Goal: Task Accomplishment & Management: Manage account settings

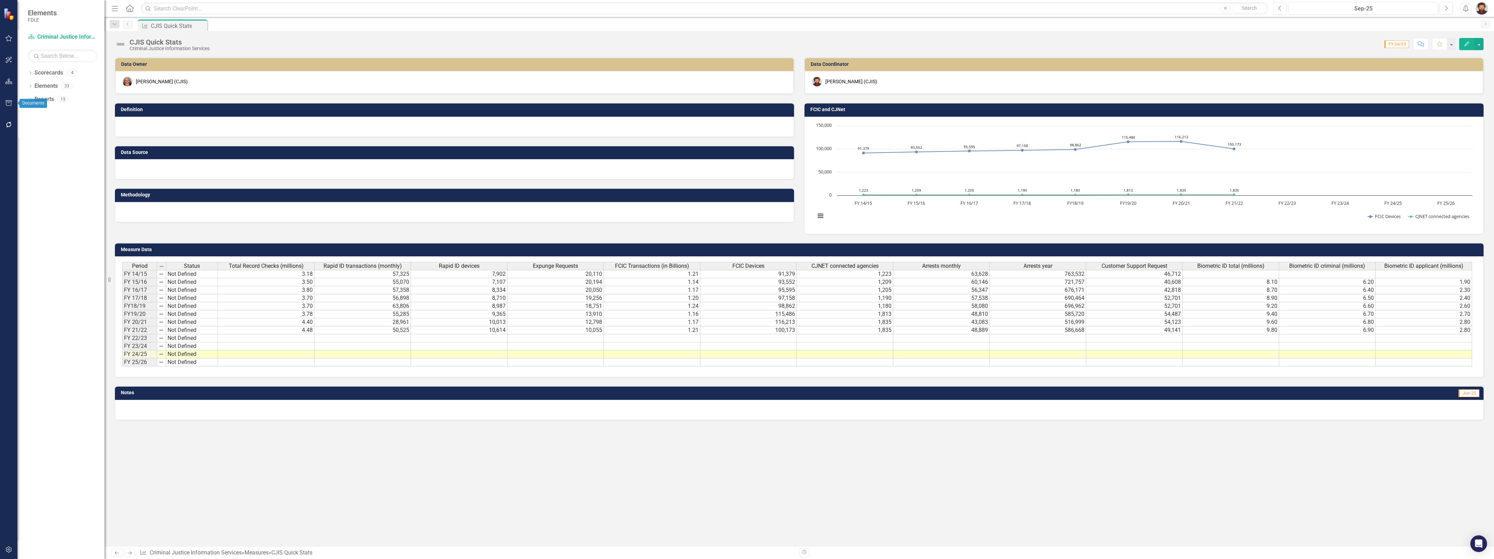
click at [8, 100] on icon "button" at bounding box center [9, 103] width 6 height 6
click at [12, 84] on icon "button" at bounding box center [8, 82] width 7 height 6
click at [29, 100] on icon "Dropdown" at bounding box center [30, 100] width 5 height 4
click at [31, 90] on div "Dropdown" at bounding box center [30, 87] width 5 height 6
click at [25, 175] on div "Dropdown" at bounding box center [23, 178] width 5 height 6
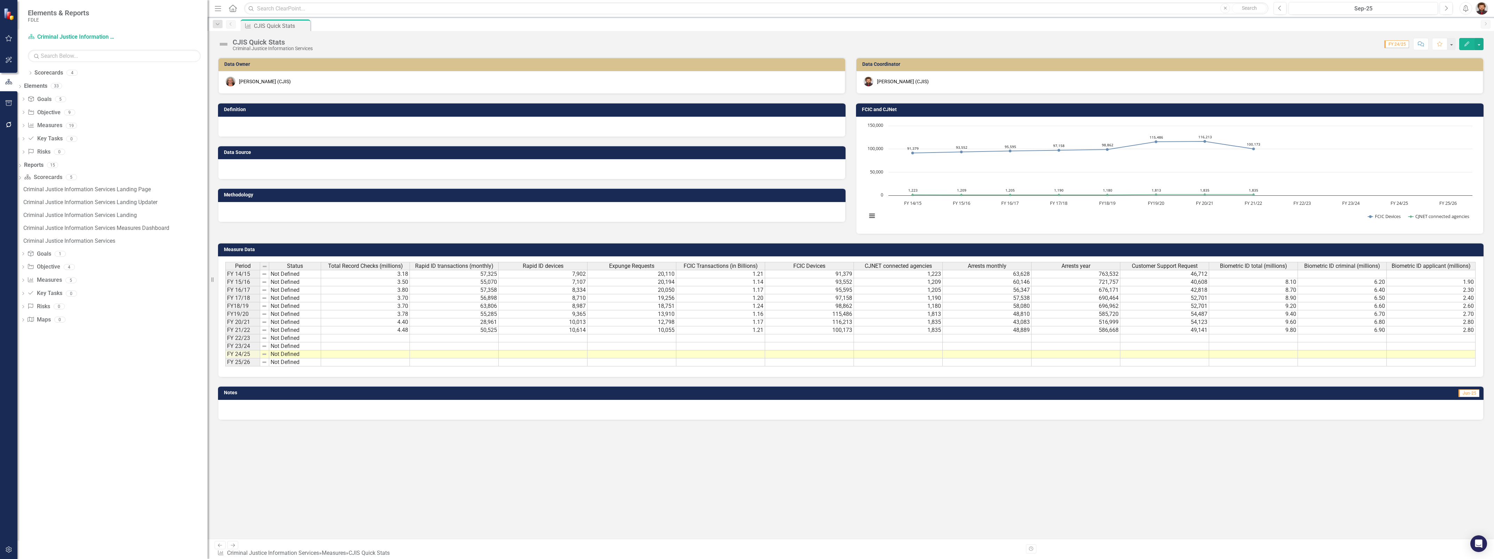
drag, startPoint x: 106, startPoint y: 212, endPoint x: 208, endPoint y: 219, distance: 102.3
click at [208, 219] on div "Resize" at bounding box center [211, 279] width 6 height 559
click at [119, 199] on link "Criminal Justice Information Services Landing Updater" at bounding box center [115, 202] width 186 height 11
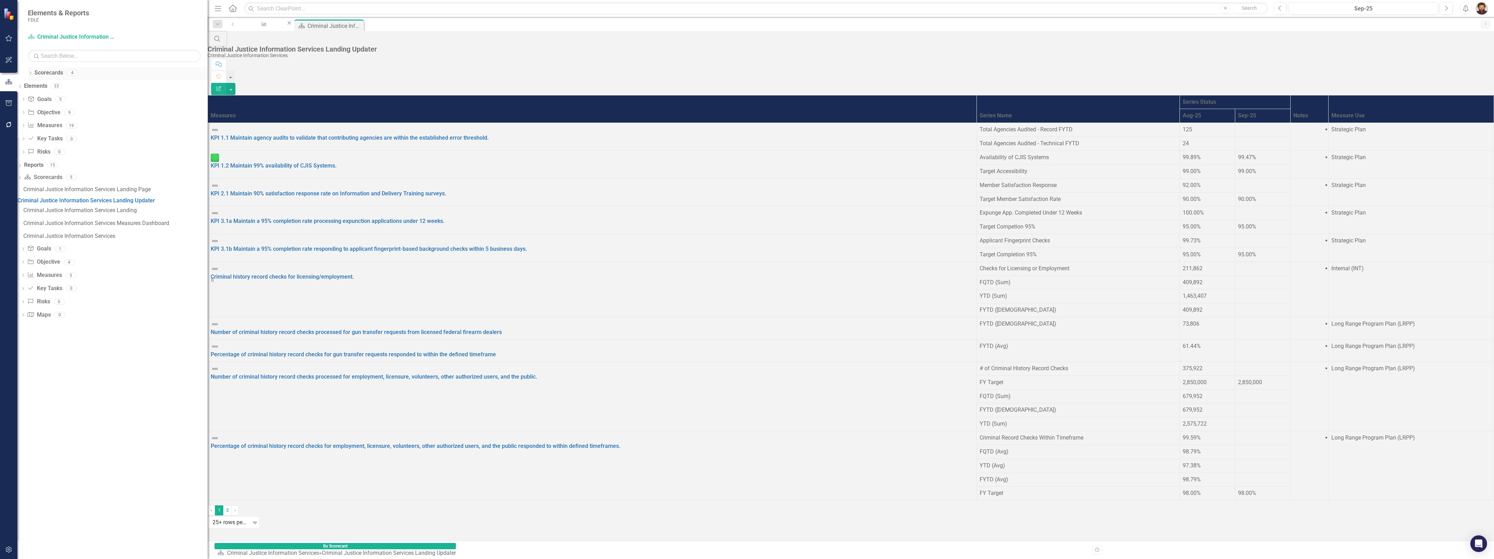
click at [28, 72] on icon "Dropdown" at bounding box center [30, 74] width 5 height 4
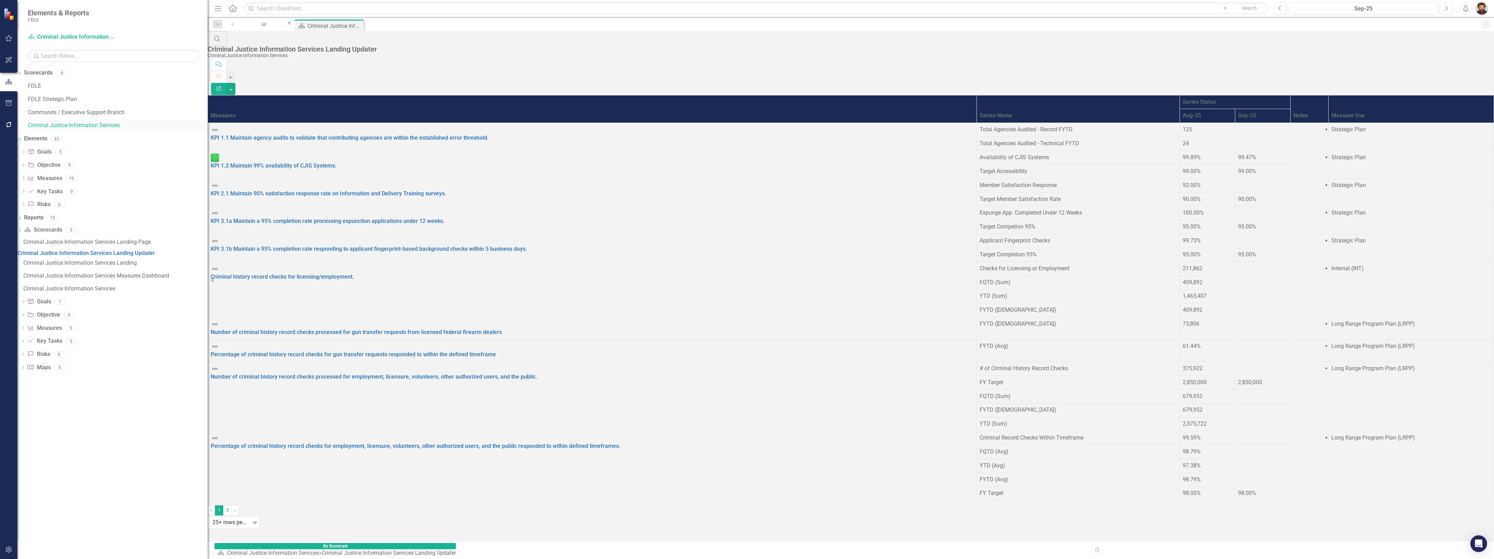
click at [105, 125] on link "Criminal Justice Information Services" at bounding box center [118, 126] width 180 height 8
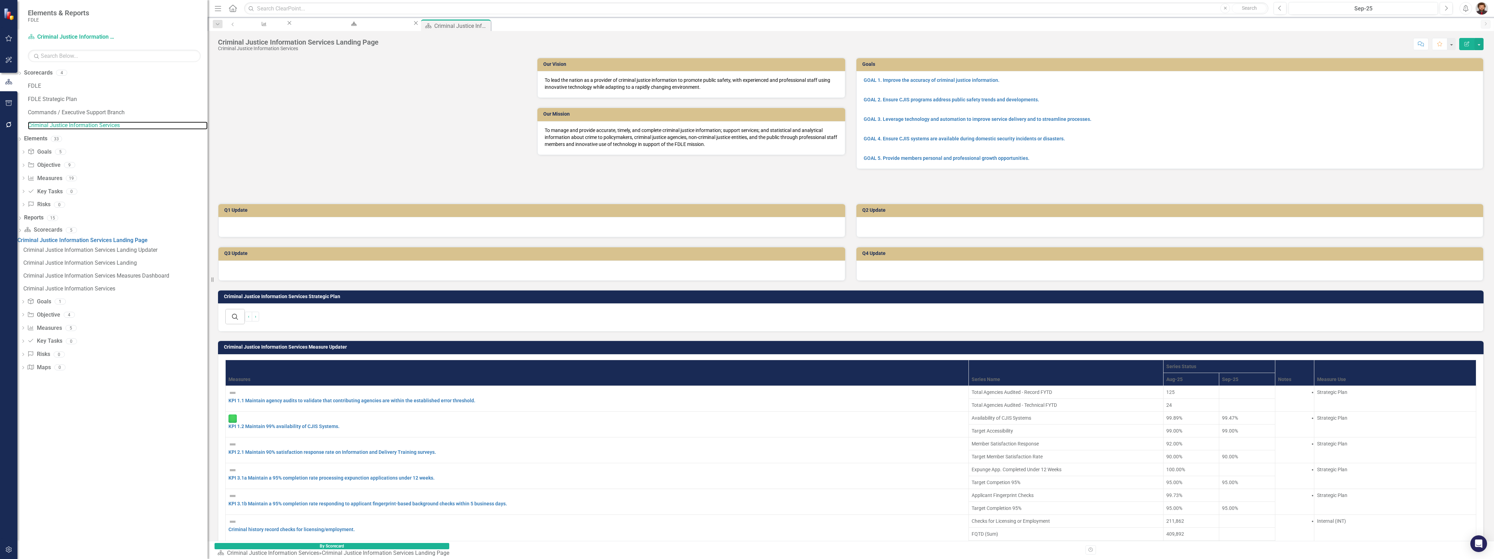
scroll to position [604, 0]
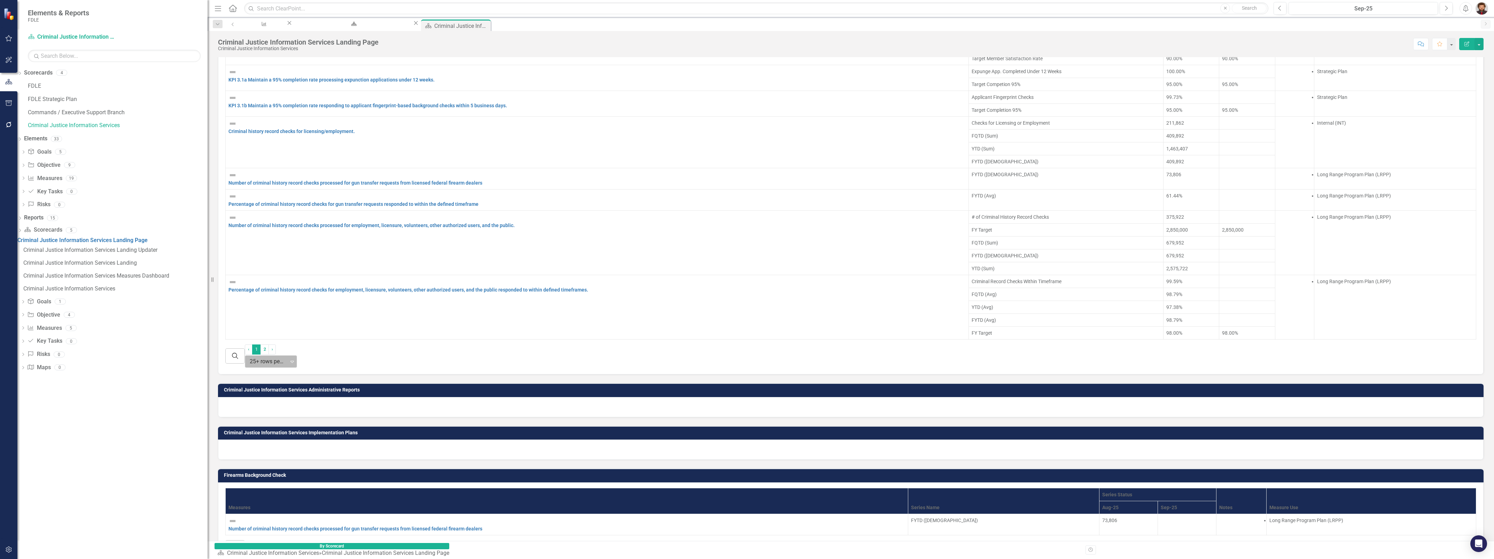
click at [294, 364] on icon "Expand" at bounding box center [292, 362] width 3 height 6
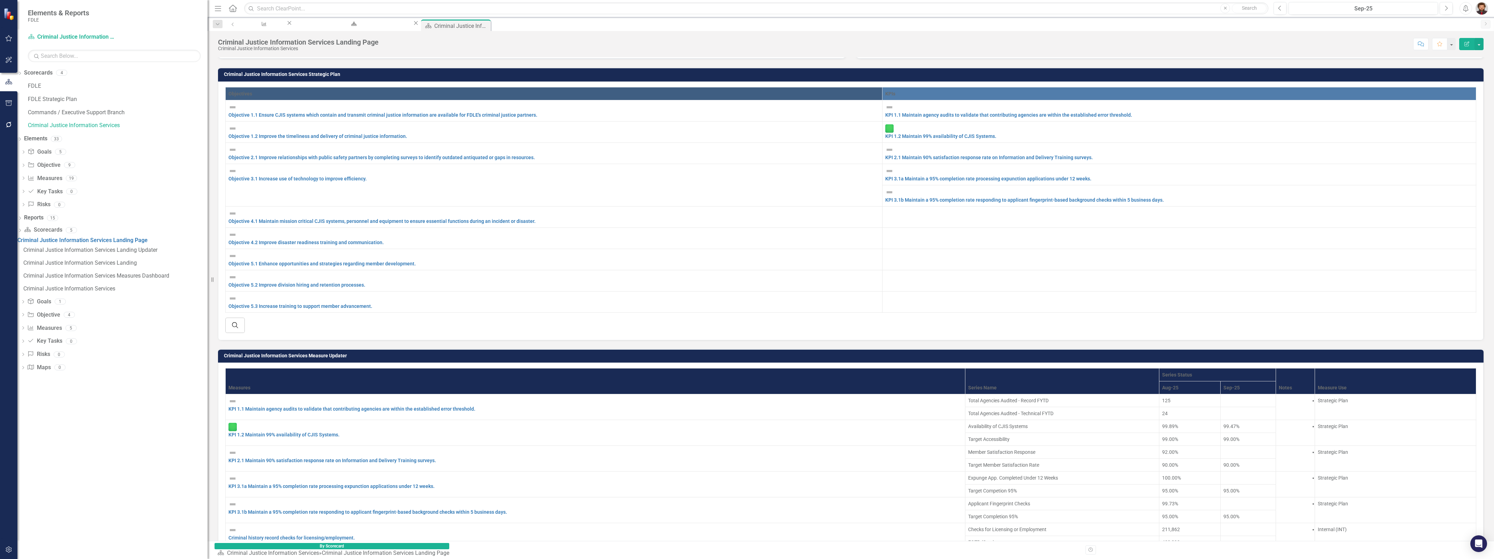
scroll to position [241, 0]
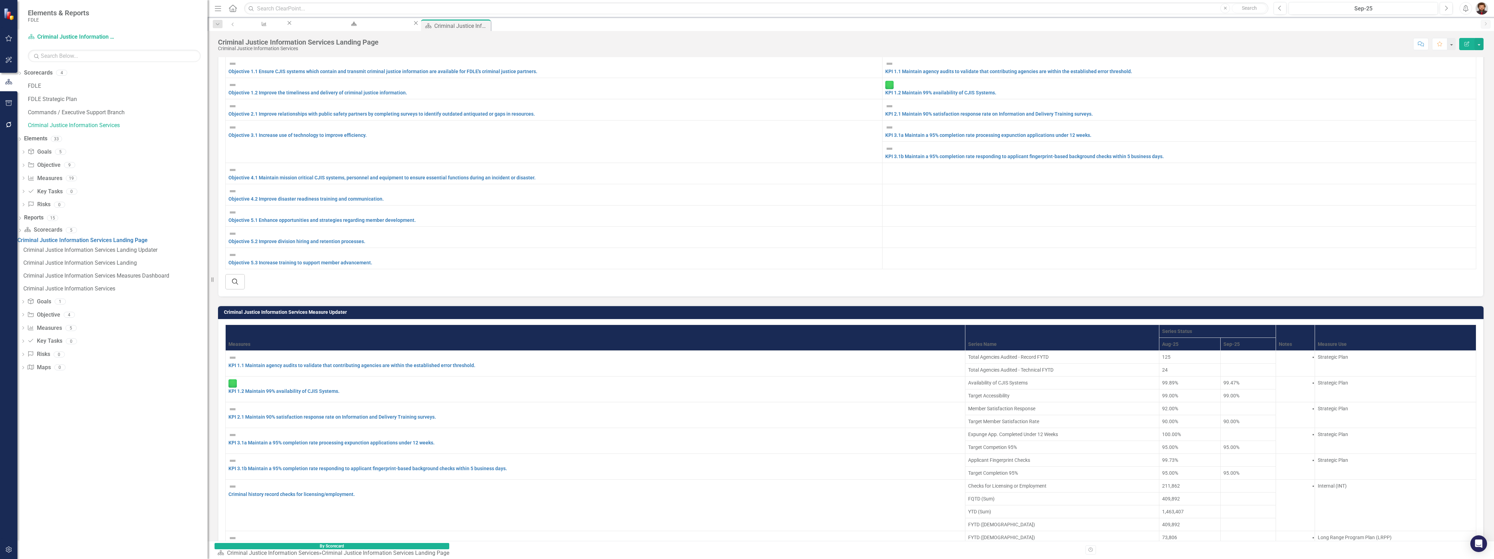
click at [1224, 405] on div at bounding box center [1249, 405] width 50 height 0
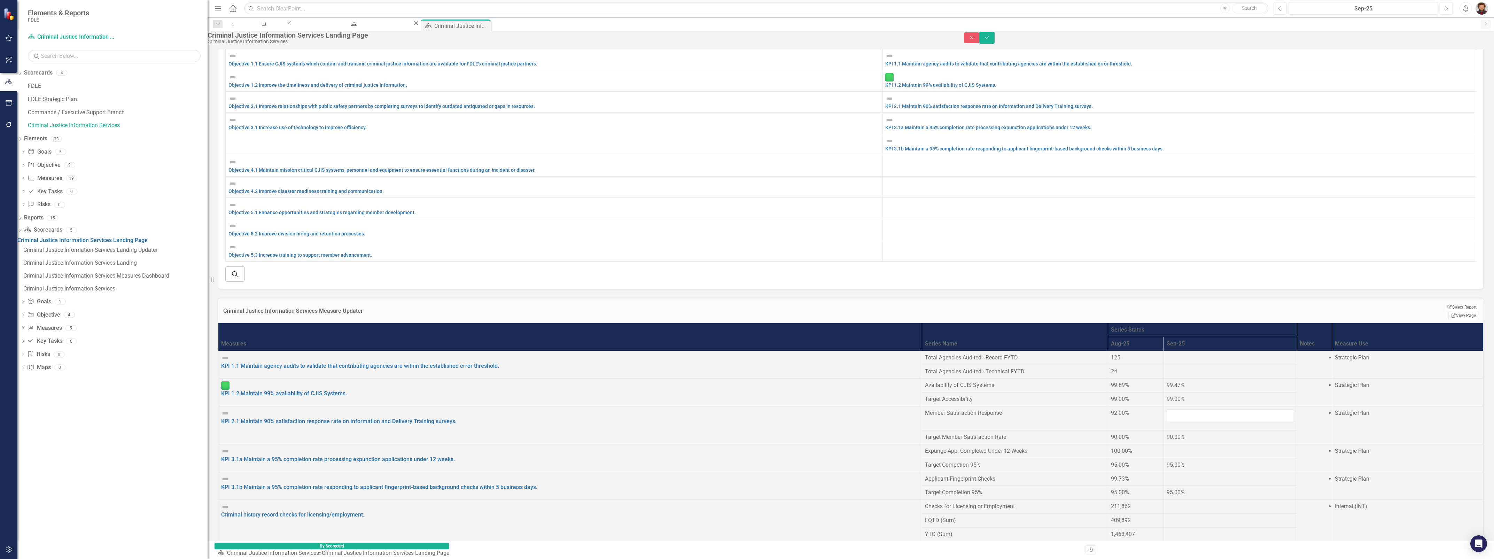
click at [1167, 396] on span "99.00%" at bounding box center [1176, 399] width 18 height 7
click at [1167, 409] on input "number" at bounding box center [1230, 415] width 127 height 13
type input "95"
click at [1298, 407] on td at bounding box center [1315, 426] width 35 height 38
click at [1167, 354] on div at bounding box center [1230, 354] width 127 height 0
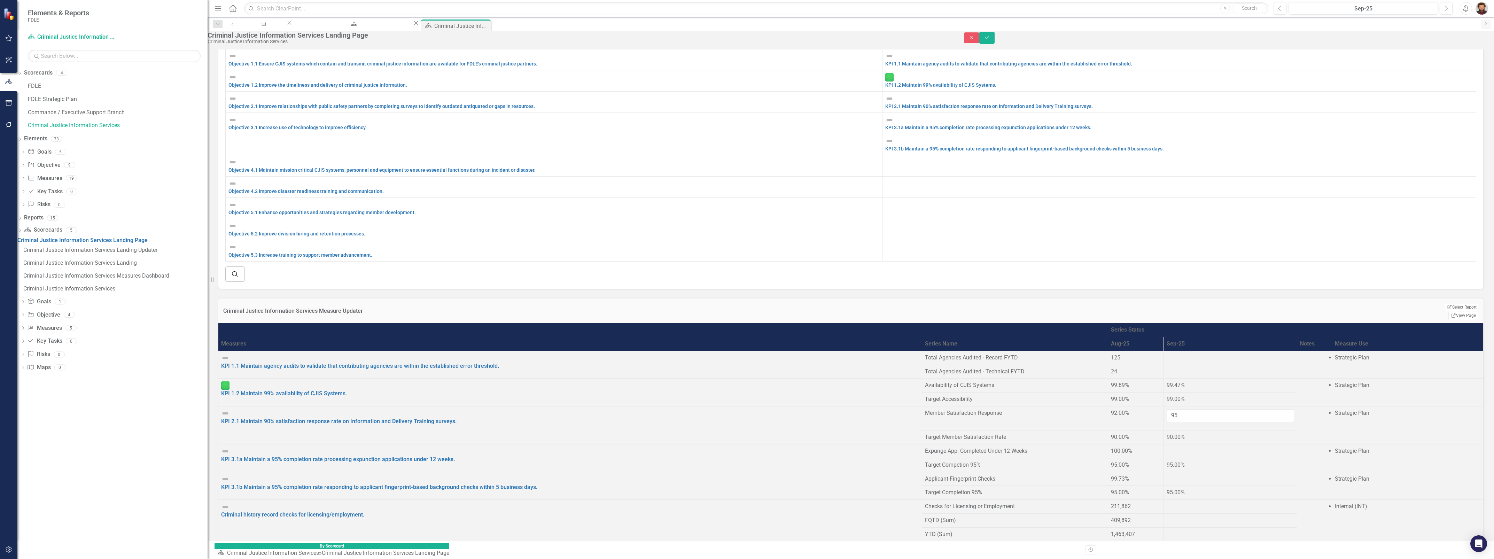
click at [1167, 354] on div at bounding box center [1230, 354] width 127 height 0
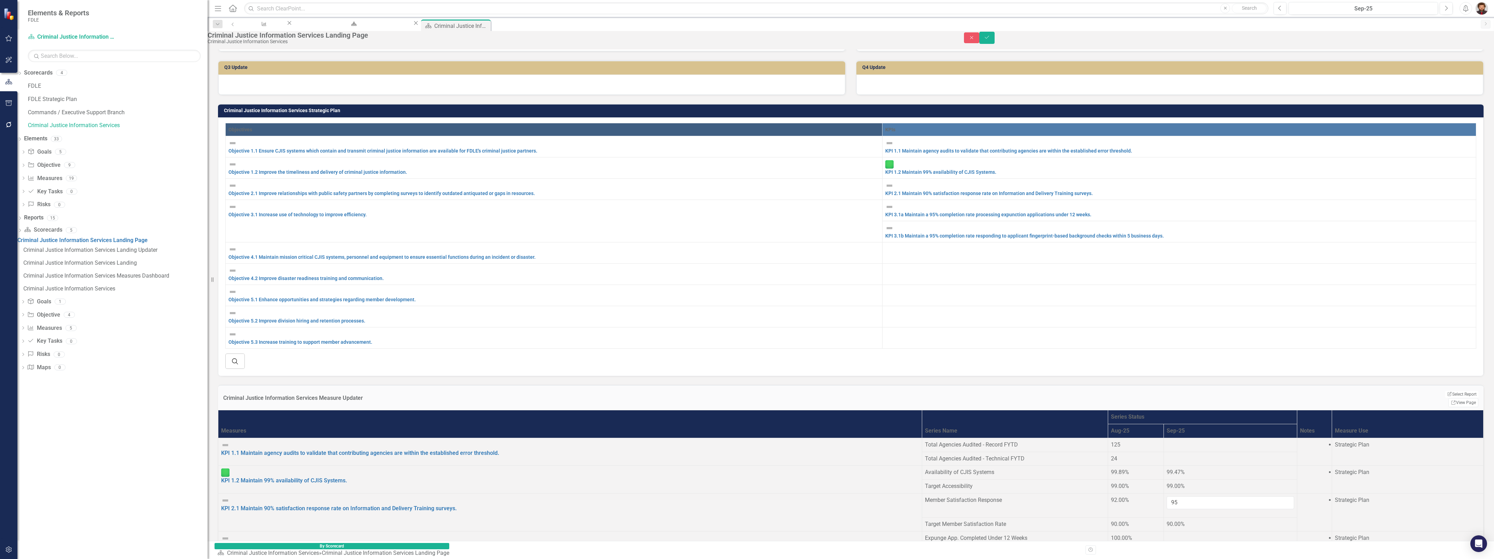
click at [1167, 441] on div at bounding box center [1230, 441] width 127 height 0
click at [990, 40] on icon "Save" at bounding box center [987, 37] width 6 height 5
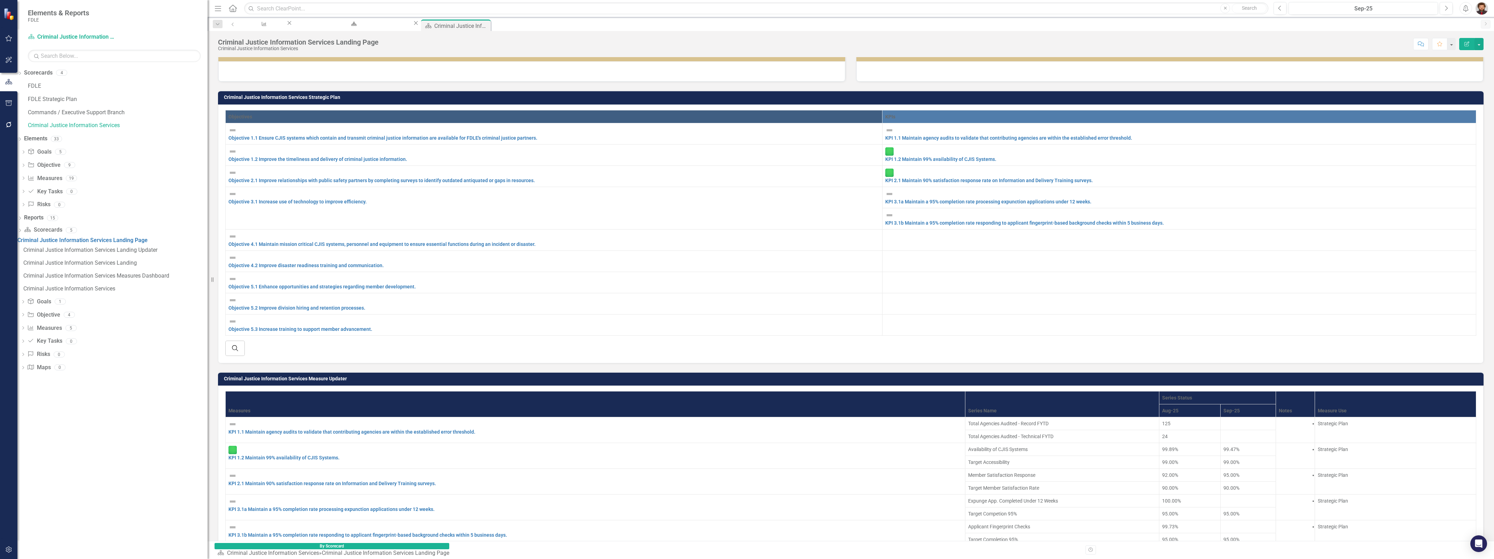
scroll to position [87, 0]
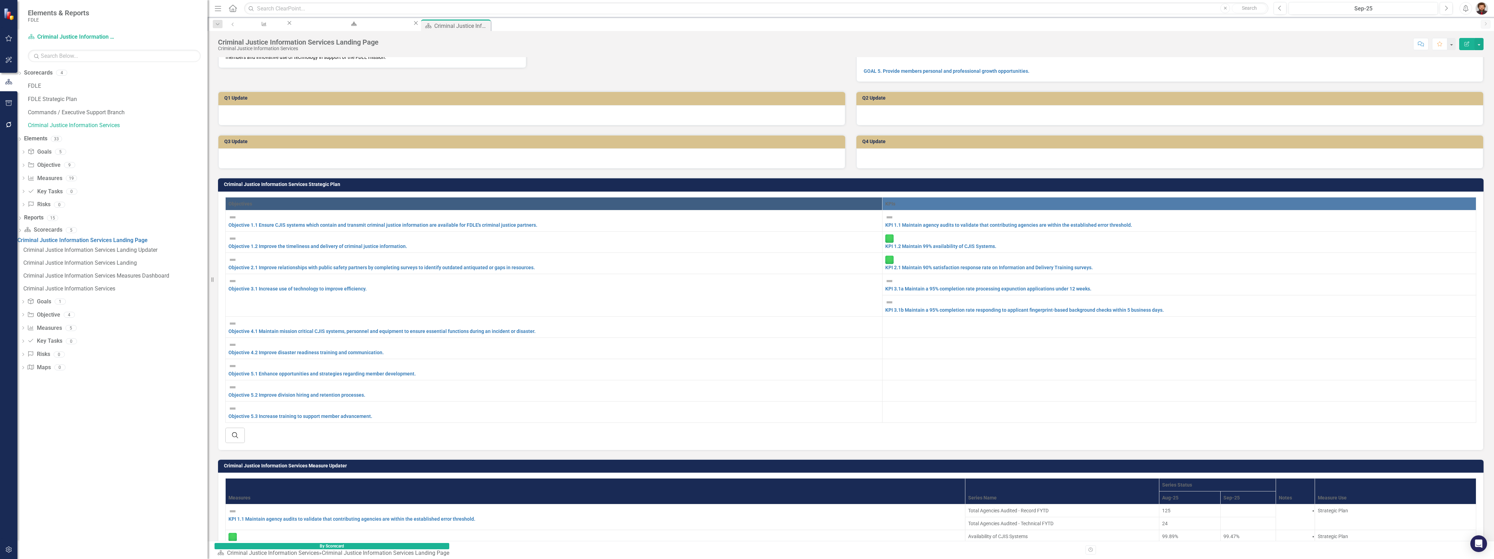
click at [1224, 507] on div at bounding box center [1249, 507] width 50 height 0
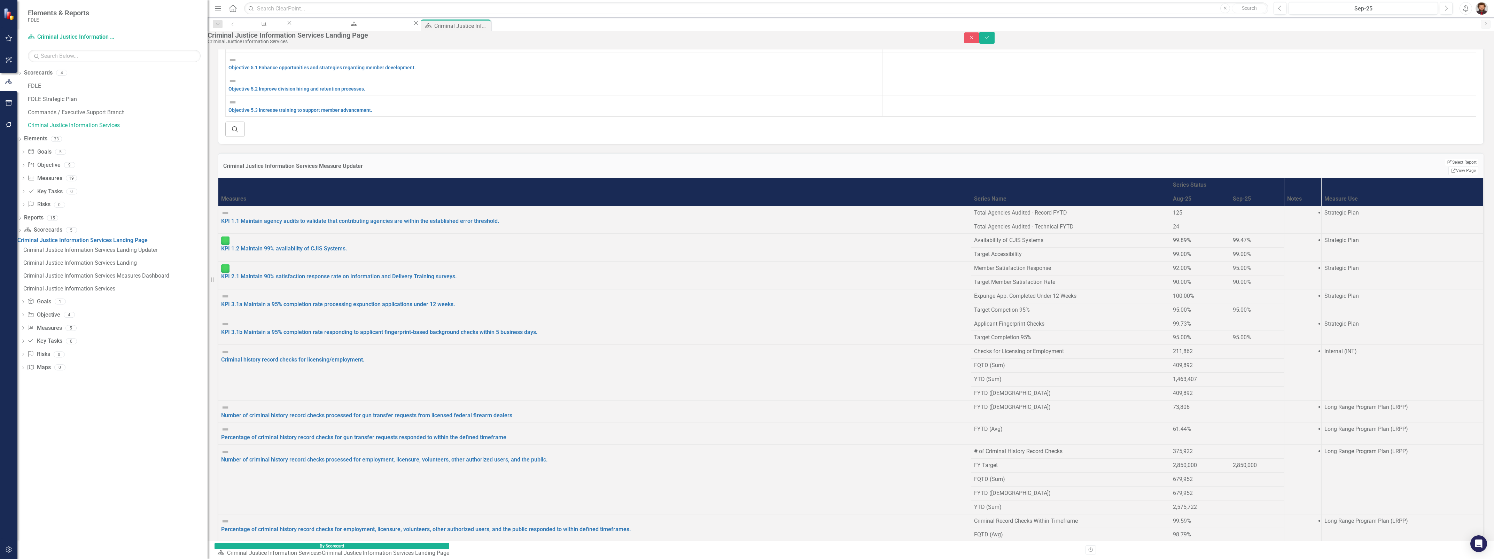
scroll to position [255, 0]
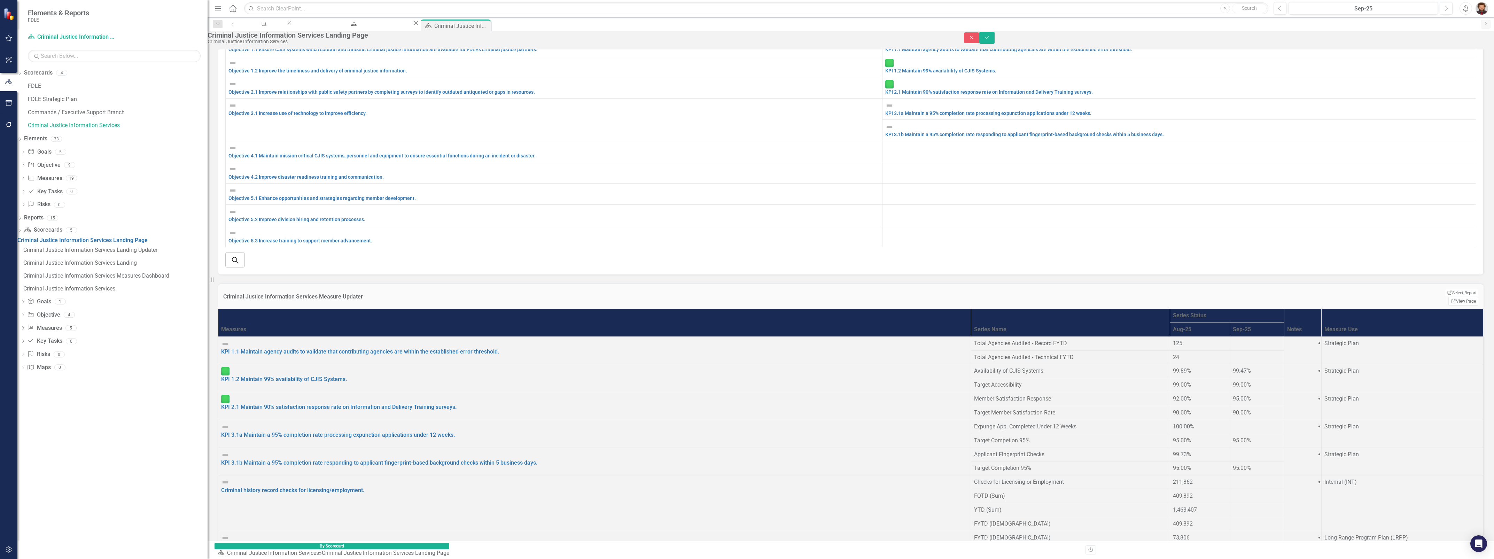
click at [1233, 340] on div at bounding box center [1257, 340] width 48 height 0
click at [1170, 337] on td "125" at bounding box center [1200, 344] width 60 height 14
click at [89, 253] on div "Criminal Justice Information Services Landing Updater" at bounding box center [115, 250] width 184 height 6
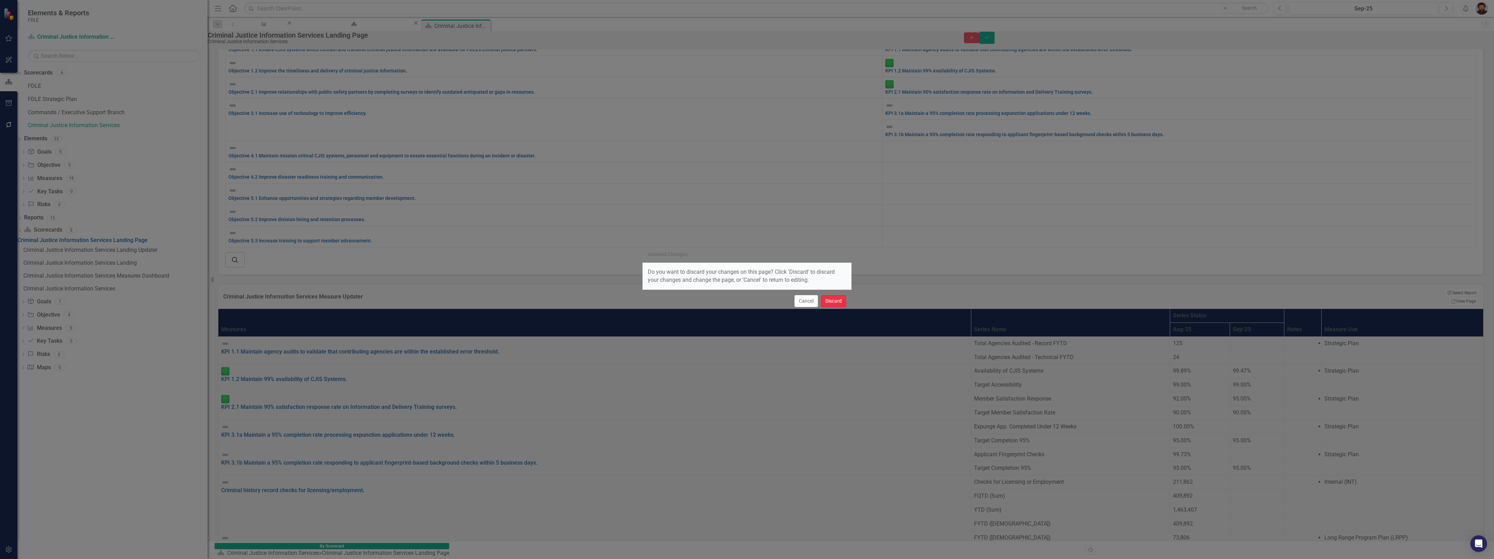
click at [838, 302] on button "Discard" at bounding box center [833, 301] width 25 height 12
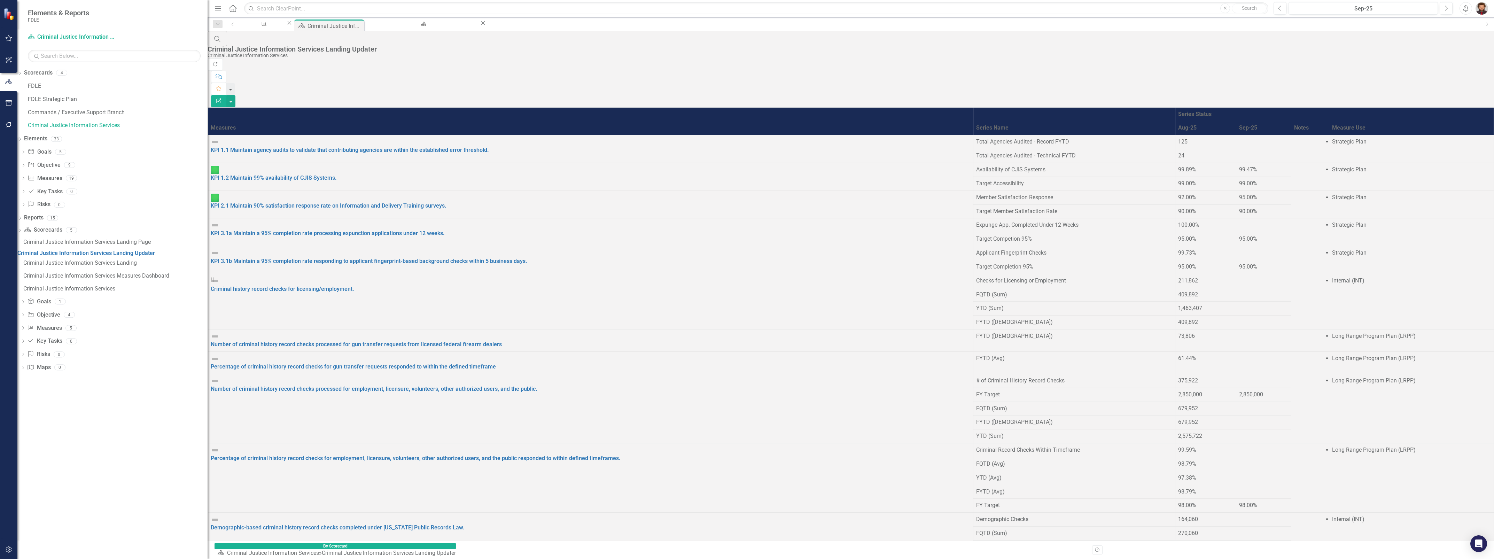
click at [1236, 135] on td at bounding box center [1263, 142] width 55 height 14
click at [373, 147] on link "KPI 1.1 Maintain agency audits to validate that contributing agencies are withi…" at bounding box center [350, 150] width 278 height 7
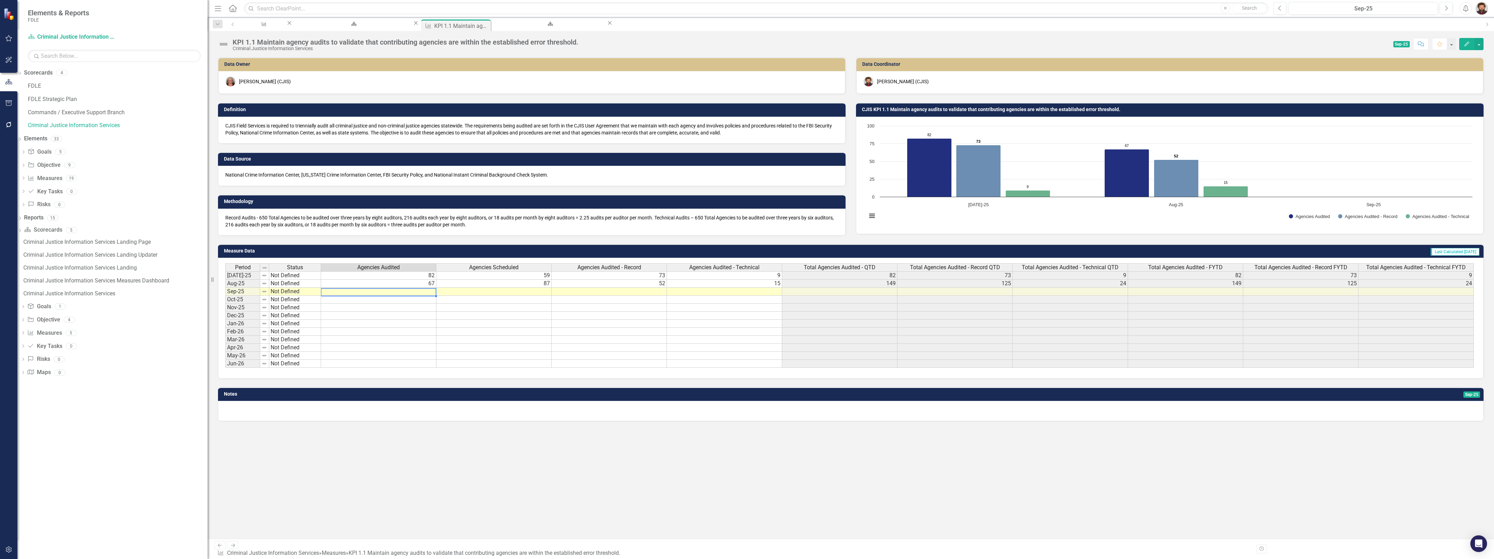
click at [419, 290] on td at bounding box center [378, 292] width 115 height 8
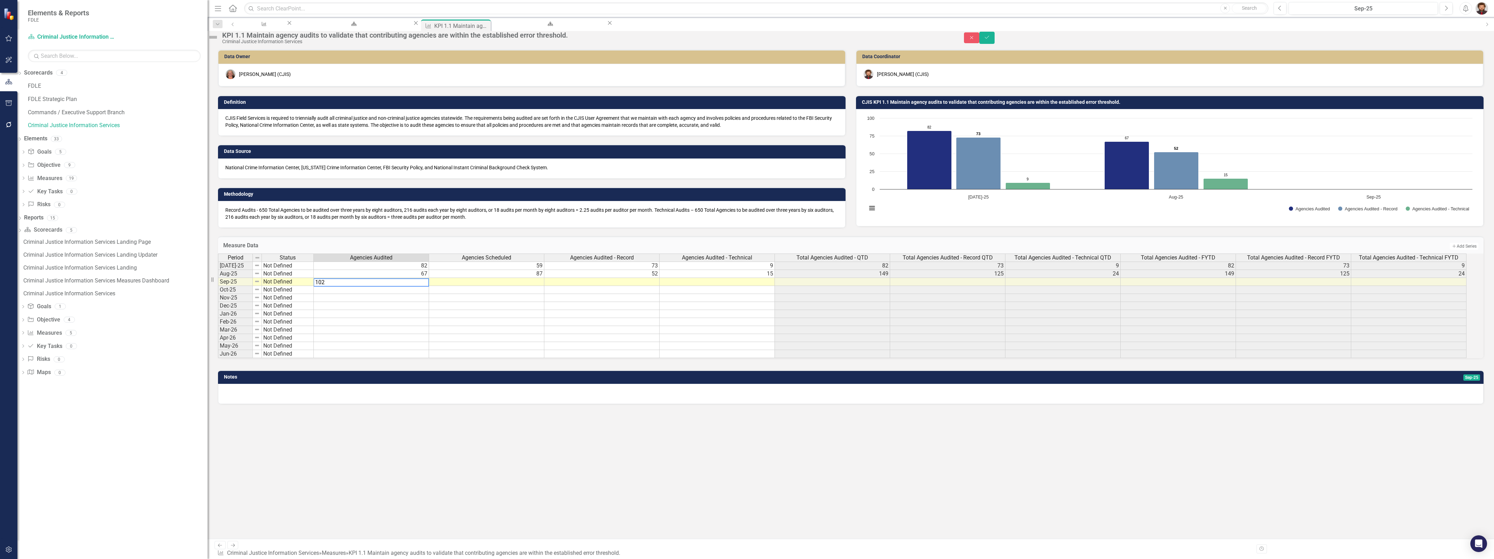
type textarea "102"
click at [477, 286] on td at bounding box center [486, 282] width 115 height 8
click at [484, 286] on td at bounding box center [486, 282] width 115 height 8
type textarea "80"
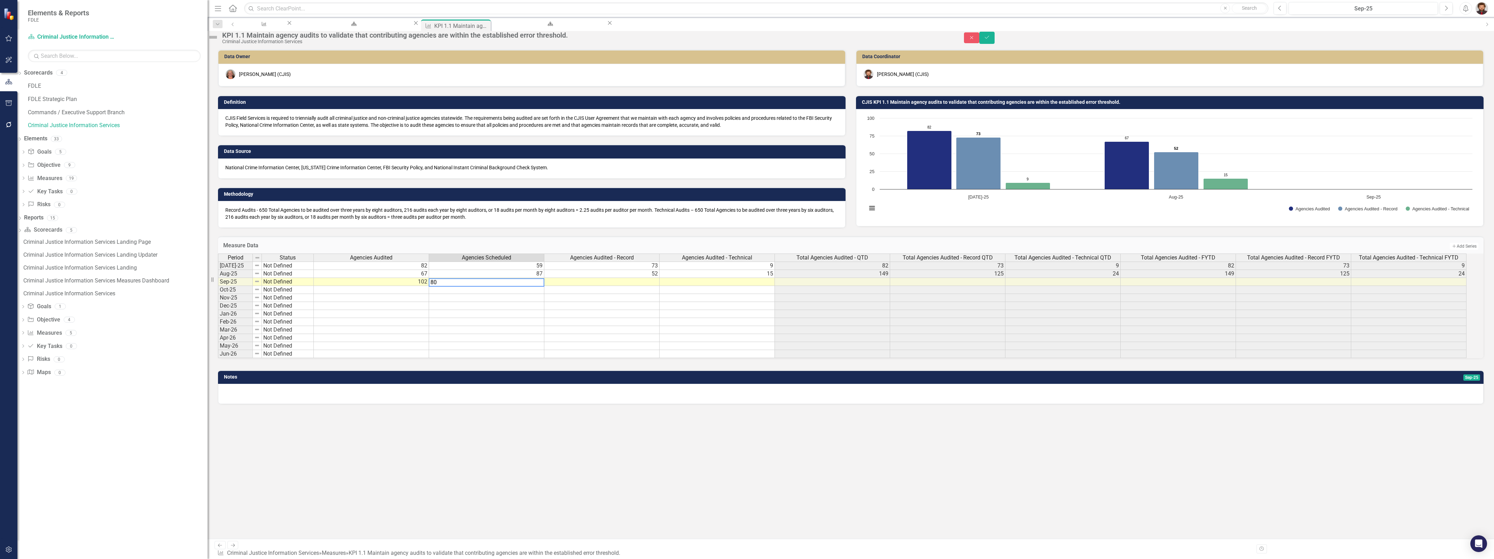
click at [606, 286] on td at bounding box center [601, 282] width 115 height 8
click at [606, 287] on textarea "80" at bounding box center [602, 282] width 116 height 8
type textarea "7"
type textarea "87"
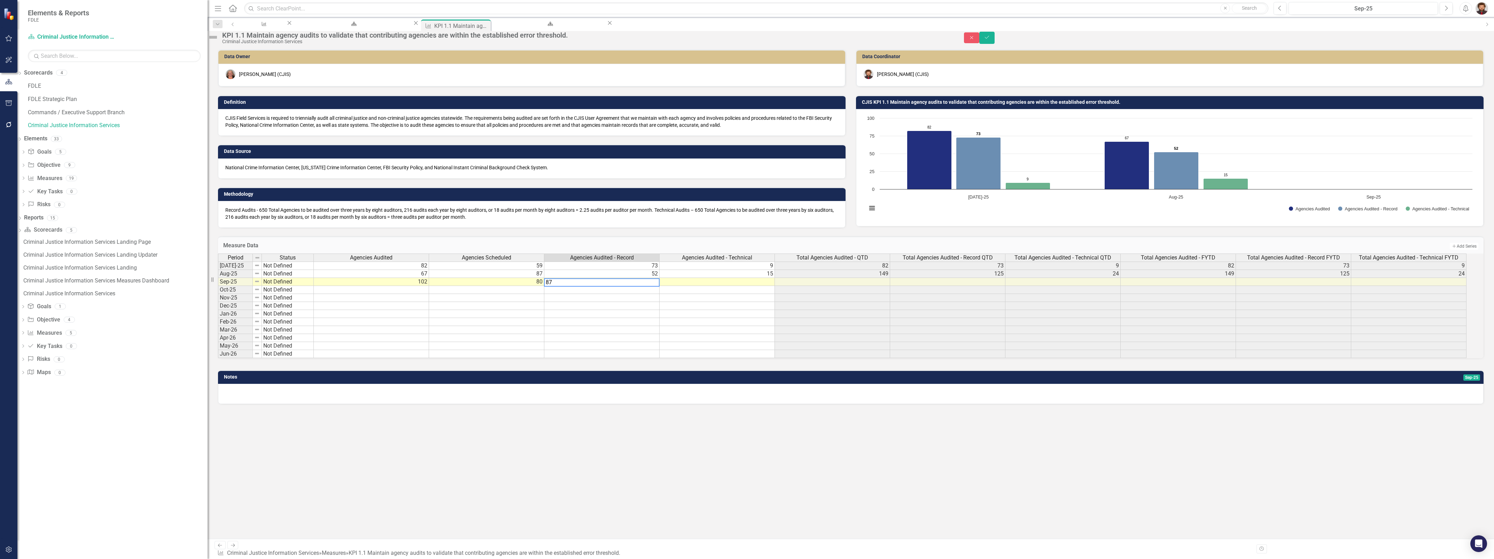
click at [718, 286] on td at bounding box center [717, 282] width 115 height 8
type textarea "15"
click at [755, 438] on div "Data Owner April Haupt (CJIS) Definition CJIS Field Services is required to tri…" at bounding box center [851, 293] width 1287 height 489
click at [990, 40] on icon "Save" at bounding box center [987, 37] width 6 height 5
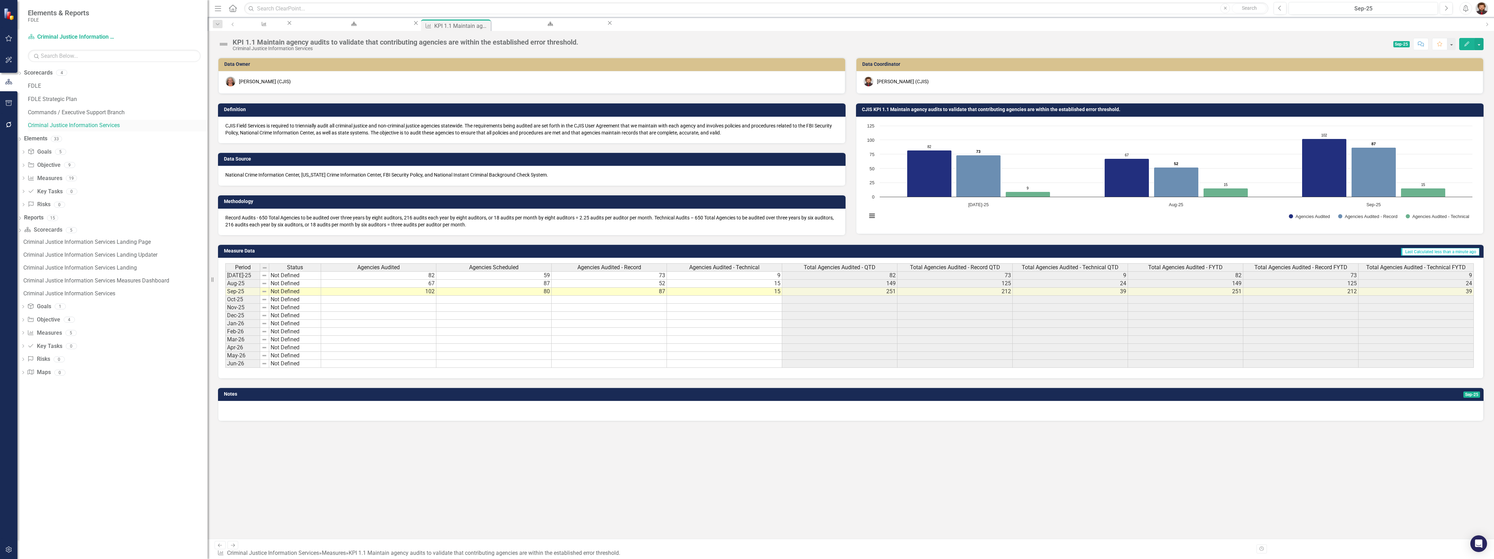
click at [72, 127] on link "Criminal Justice Information Services" at bounding box center [118, 126] width 180 height 8
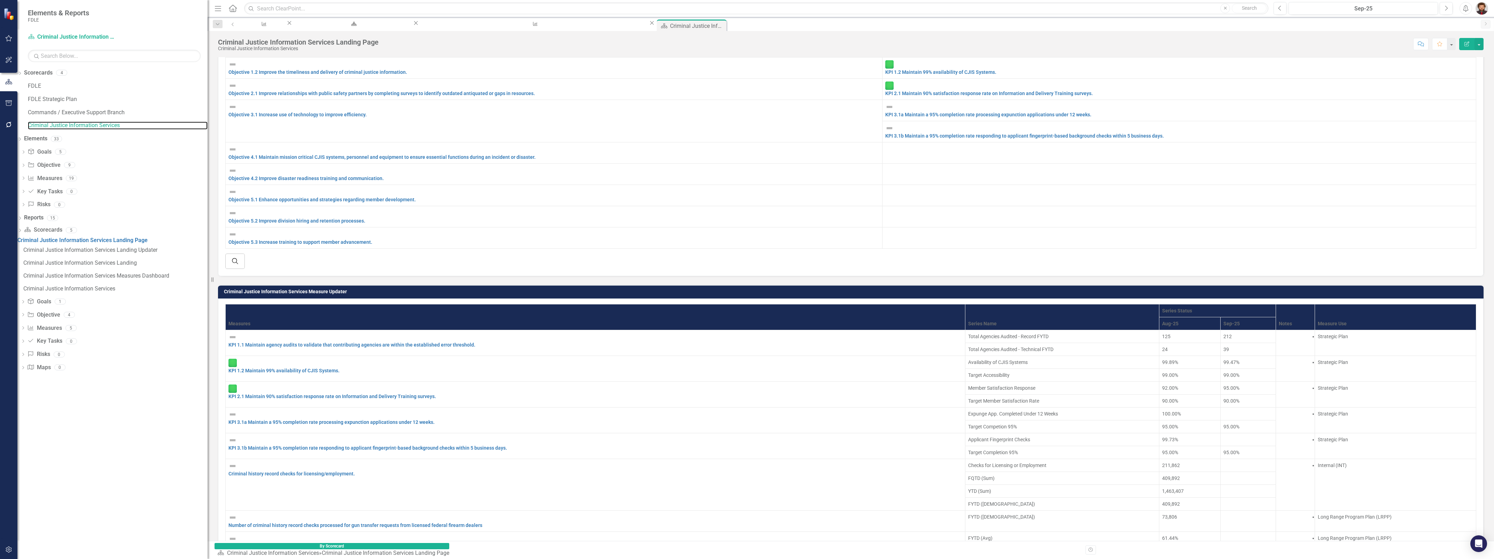
scroll to position [218, 0]
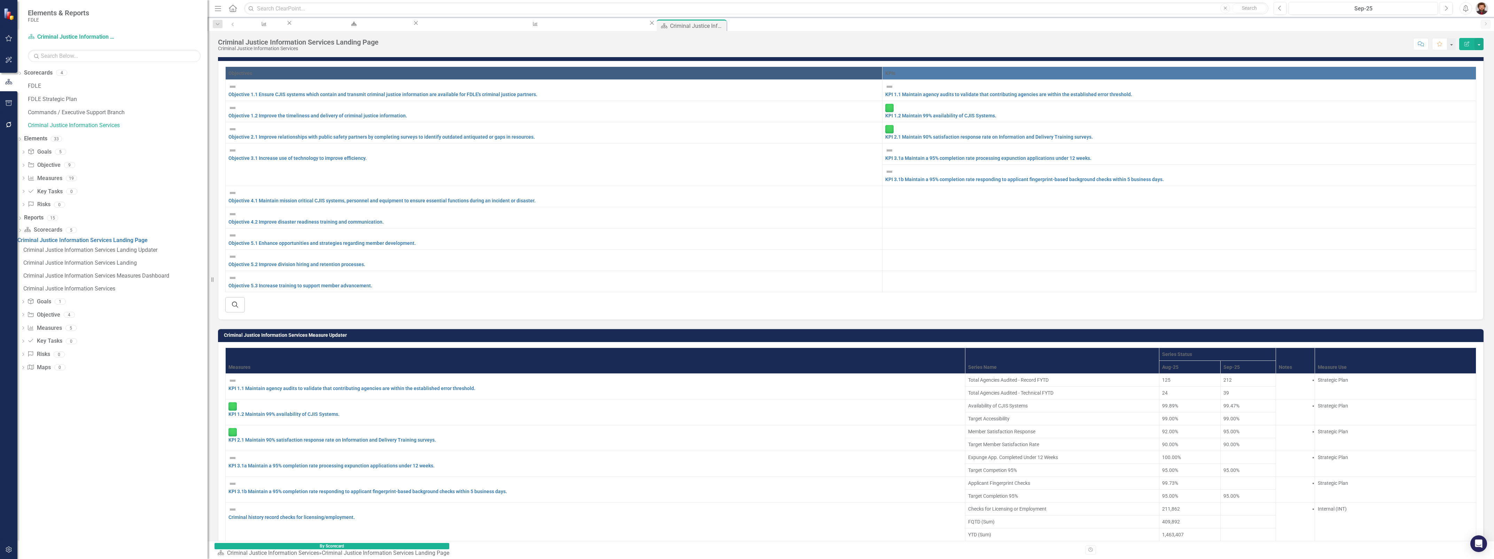
click at [1224, 454] on div at bounding box center [1249, 454] width 50 height 0
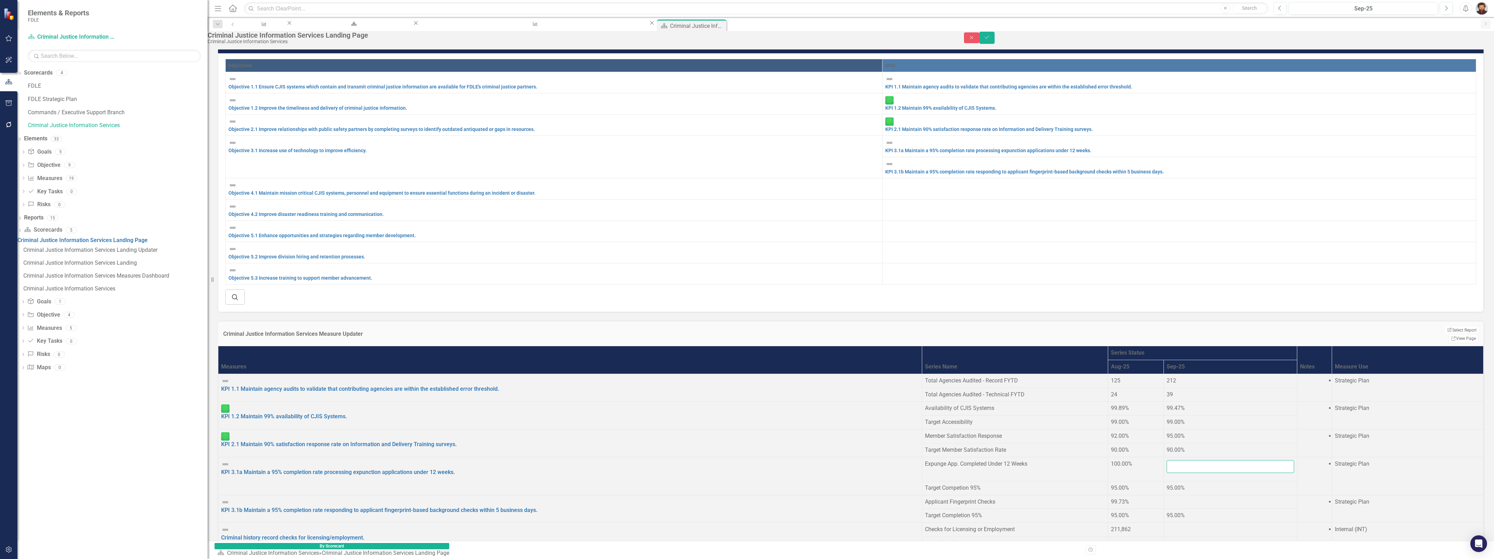
click at [1167, 460] on input "number" at bounding box center [1230, 466] width 127 height 13
type input "100"
click at [1298, 443] on td at bounding box center [1315, 444] width 35 height 28
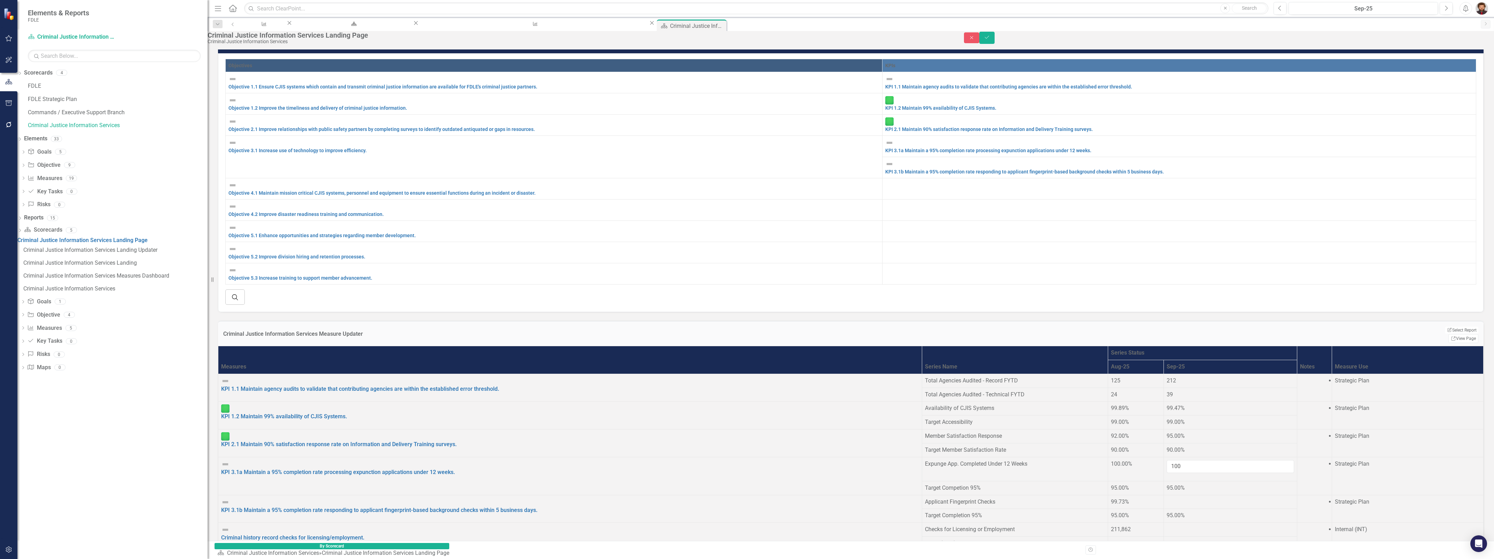
click at [1167, 498] on div at bounding box center [1230, 498] width 127 height 0
click at [1167, 498] on input "number" at bounding box center [1230, 504] width 127 height 13
type input "99.68"
click at [1300, 498] on div at bounding box center [1314, 498] width 29 height 0
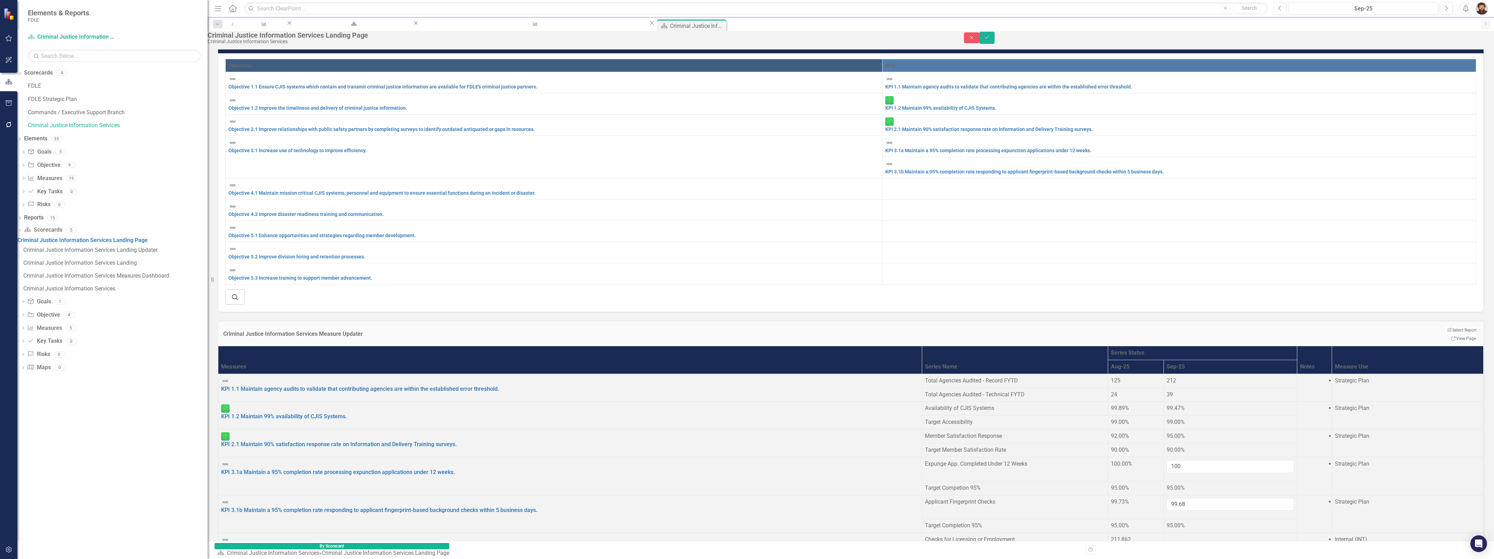
scroll to position [131, 0]
click at [1167, 536] on div at bounding box center [1230, 536] width 127 height 0
click at [1167, 536] on input "number" at bounding box center [1230, 542] width 127 height 13
type input "192030"
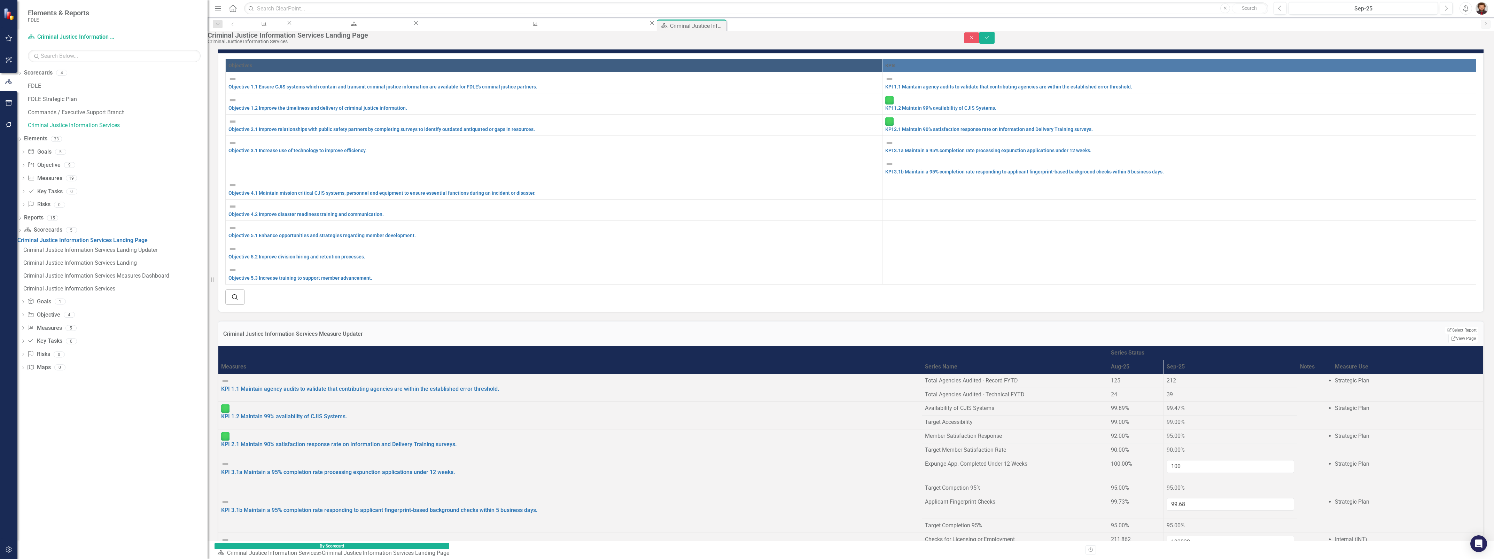
type input "338059"
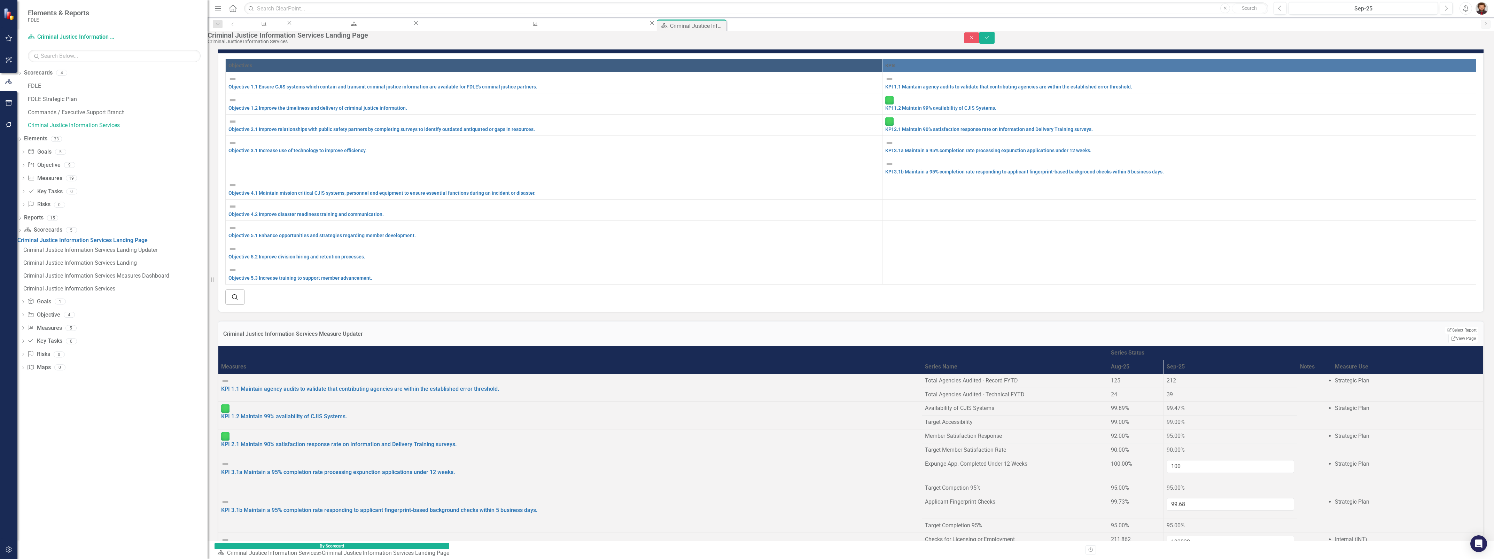
scroll to position [261, 0]
type input "99.39"
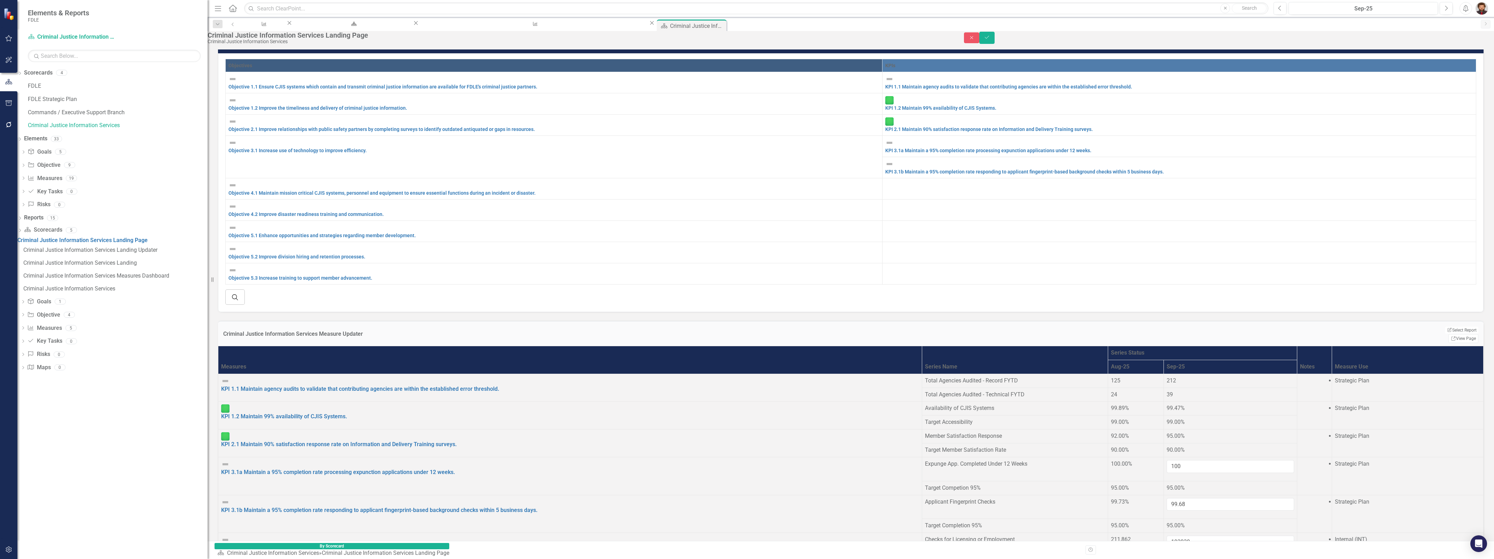
type input "146029"
click at [990, 40] on icon "Save" at bounding box center [987, 37] width 6 height 5
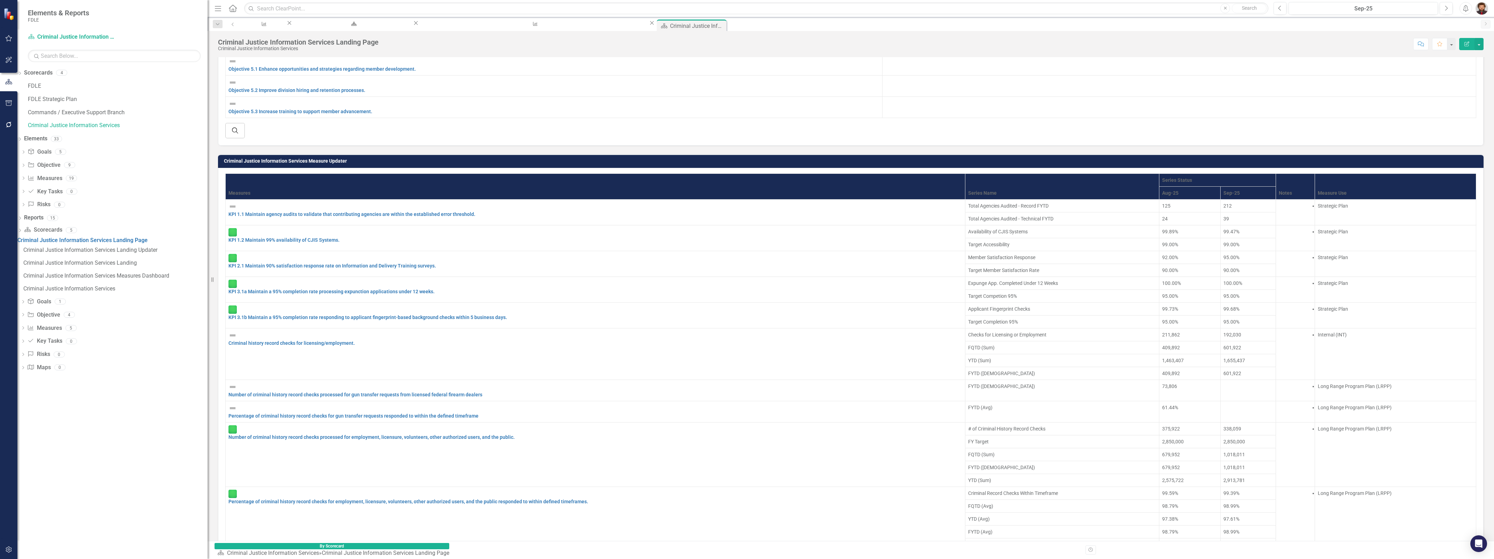
scroll to position [600, 0]
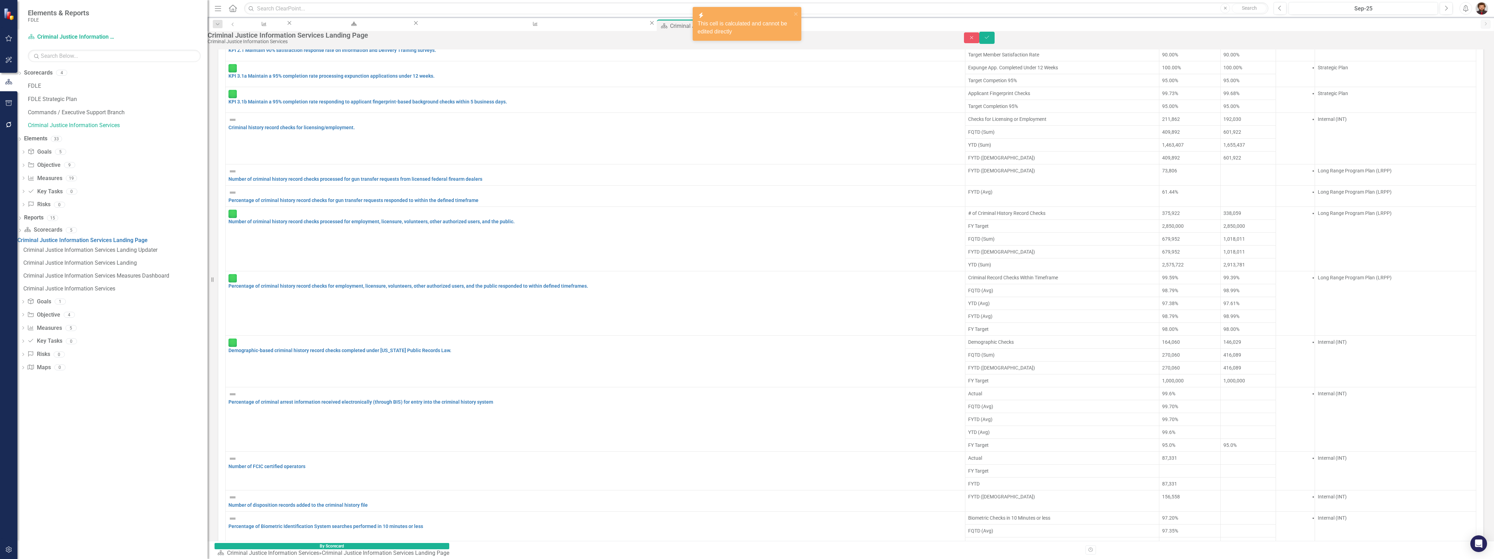
scroll to position [605, 0]
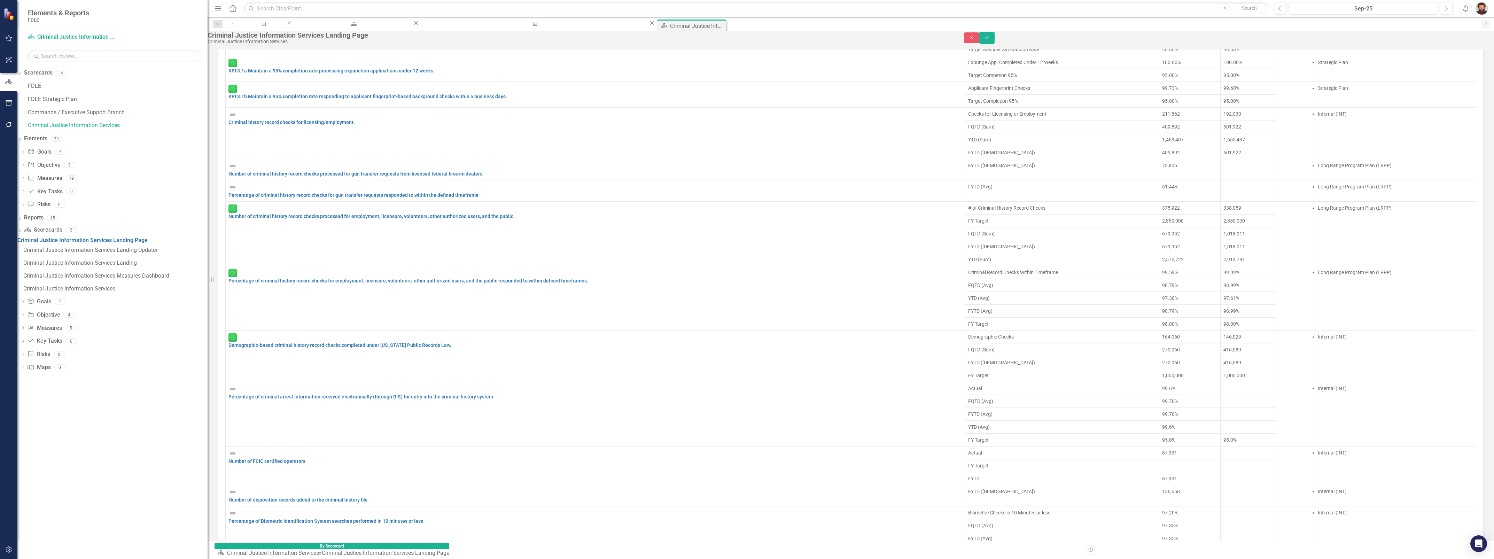
drag, startPoint x: 948, startPoint y: 506, endPoint x: 931, endPoint y: 506, distance: 17.1
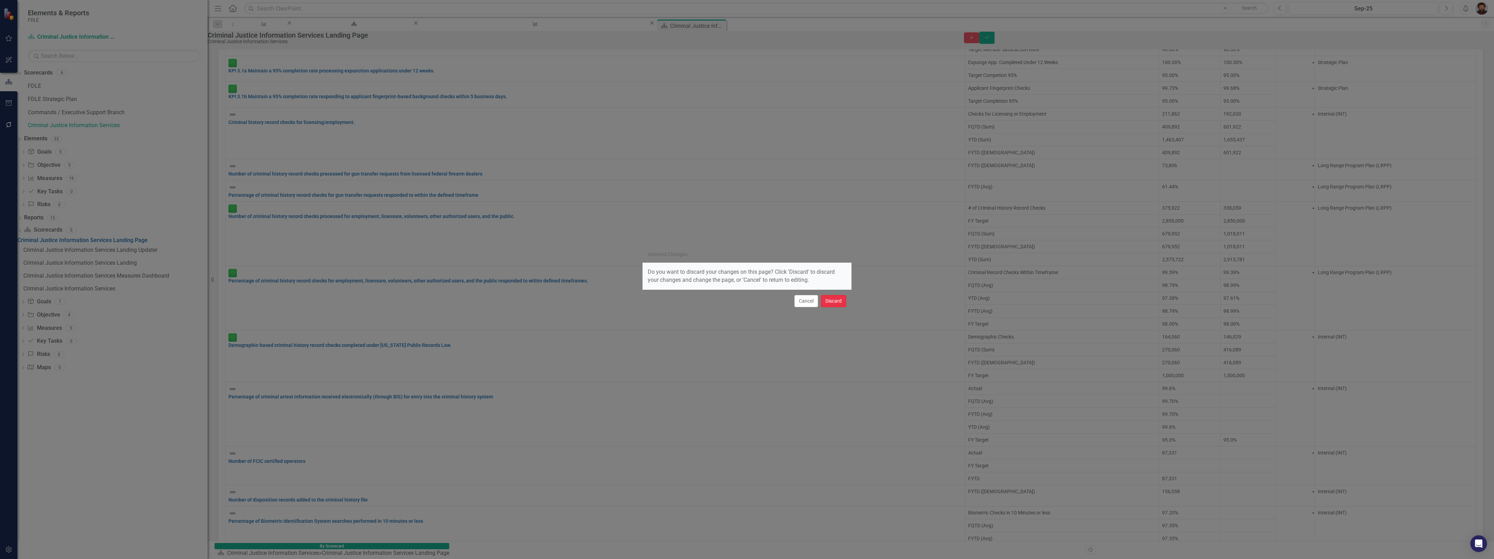
click at [837, 302] on button "Discard" at bounding box center [833, 301] width 25 height 12
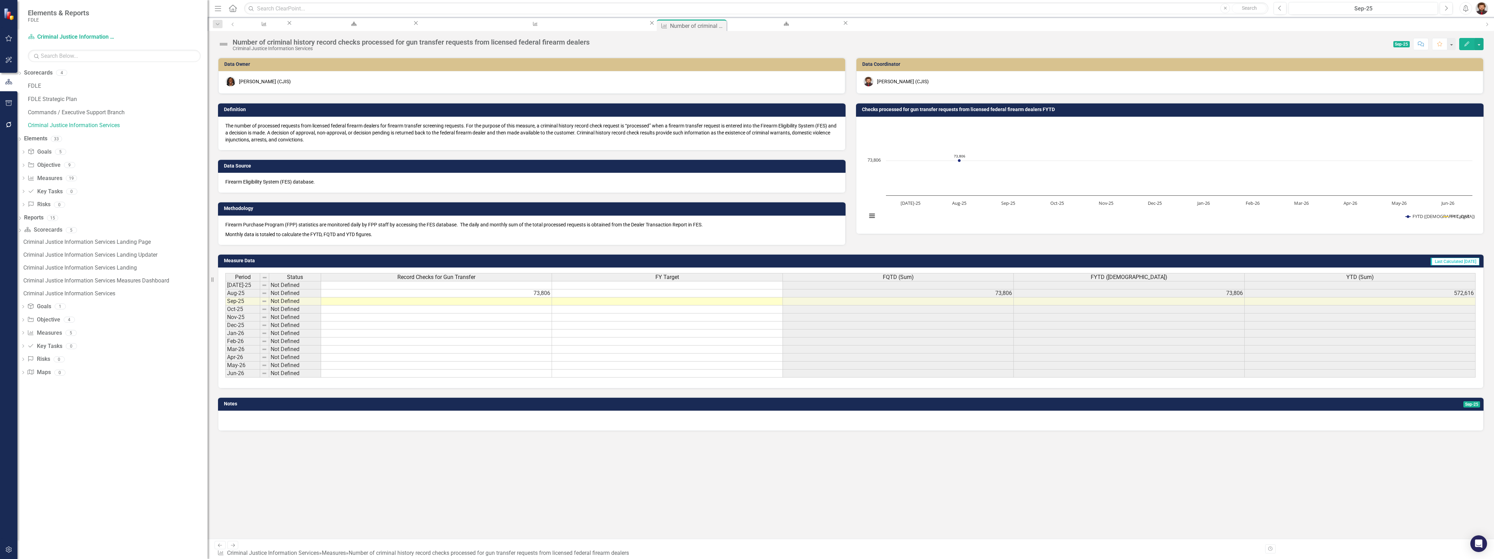
click at [525, 300] on td at bounding box center [436, 301] width 231 height 8
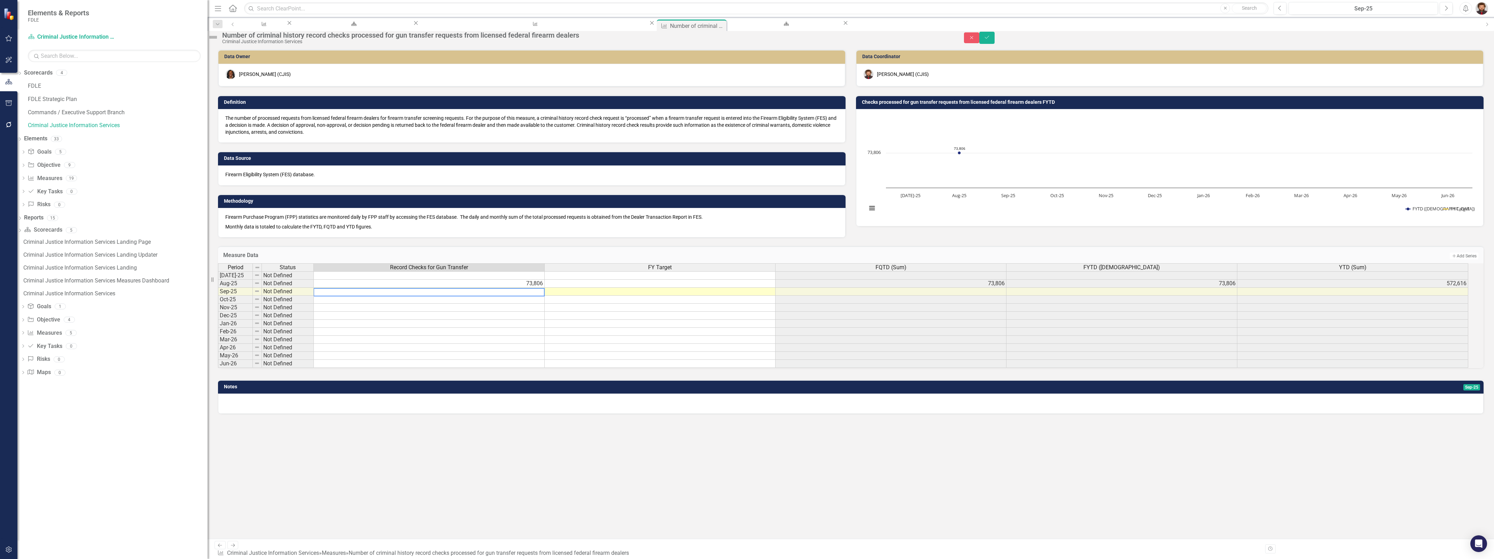
click at [526, 296] on textarea at bounding box center [429, 292] width 231 height 8
type textarea "92978"
click at [990, 40] on icon "Save" at bounding box center [987, 37] width 6 height 5
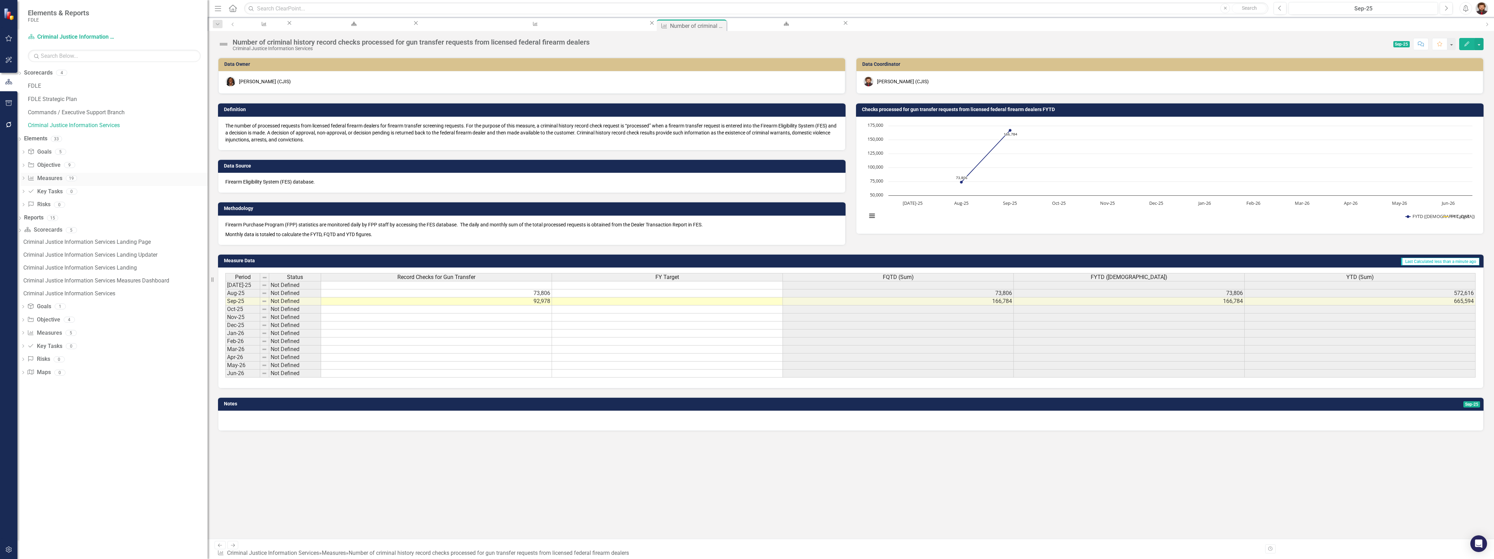
click at [26, 179] on icon "Dropdown" at bounding box center [23, 179] width 5 height 4
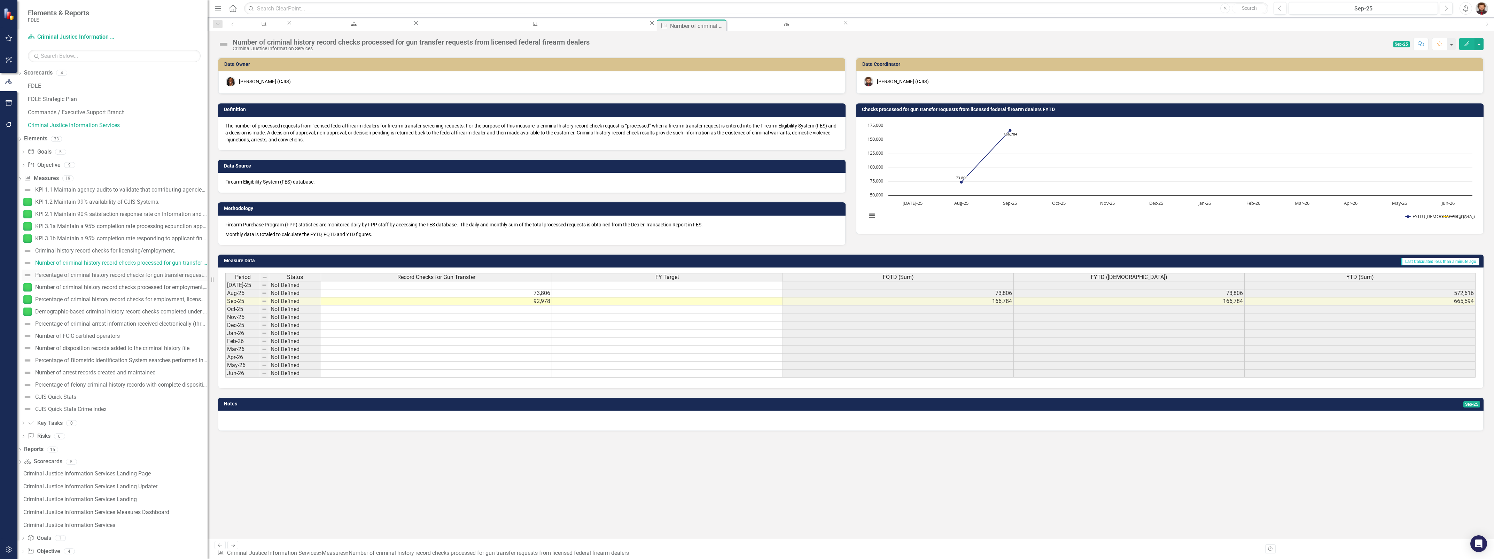
click at [191, 276] on div "Percentage of criminal history record checks for gun transfer requests responde…" at bounding box center [121, 275] width 172 height 6
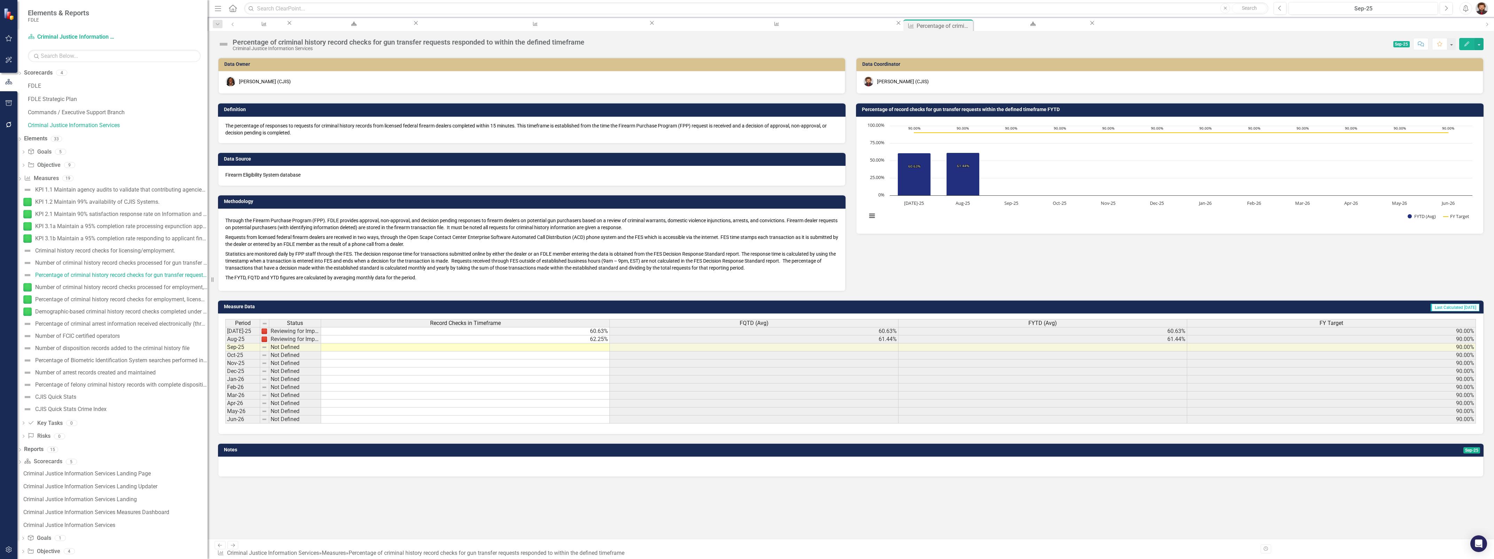
click at [594, 346] on td at bounding box center [465, 347] width 289 height 8
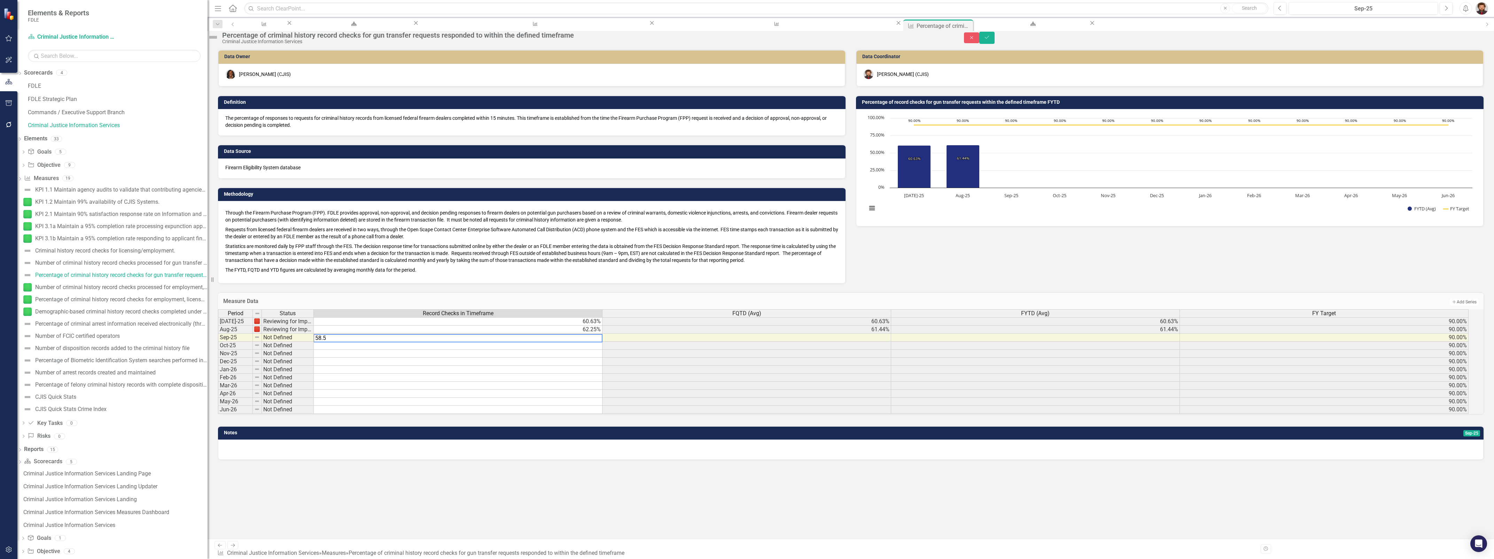
type textarea "58.56"
click at [990, 40] on icon "Save" at bounding box center [987, 37] width 6 height 5
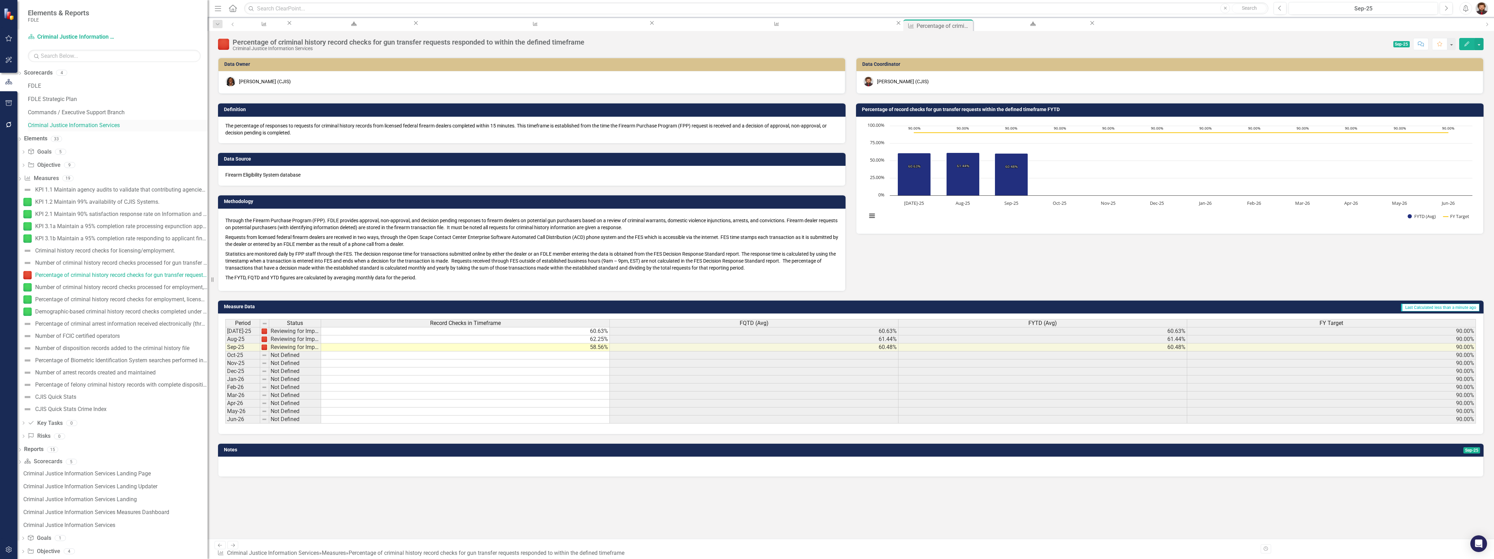
click at [107, 126] on link "Criminal Justice Information Services" at bounding box center [118, 126] width 180 height 8
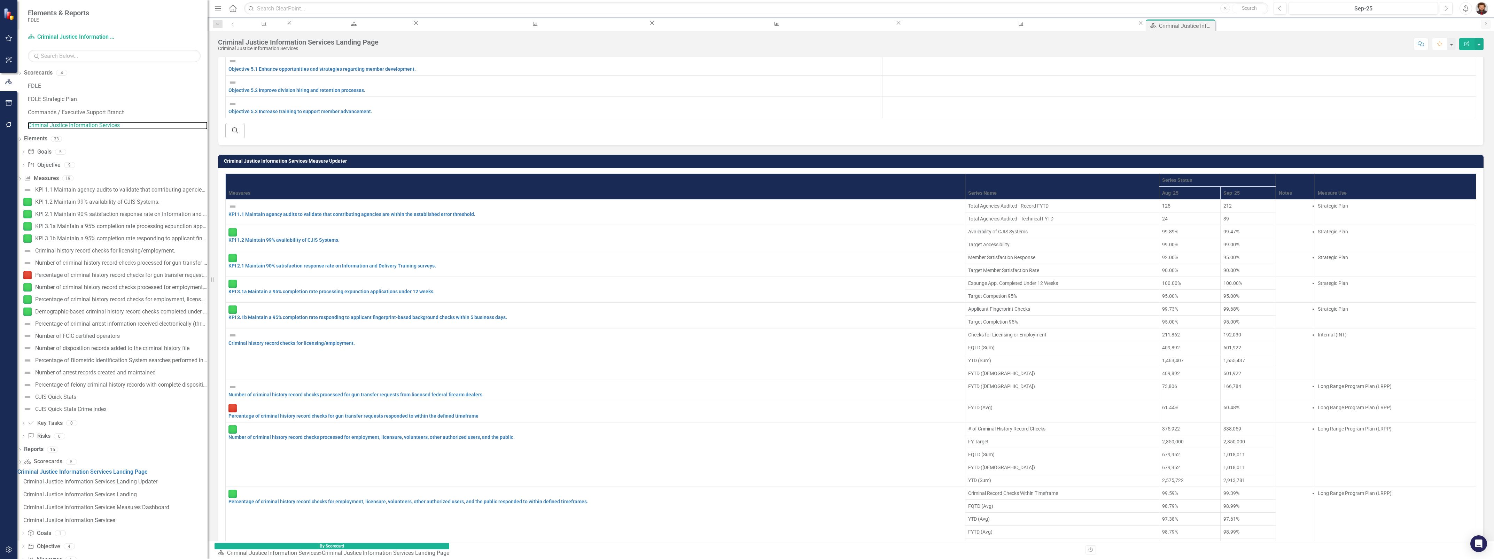
scroll to position [435, 0]
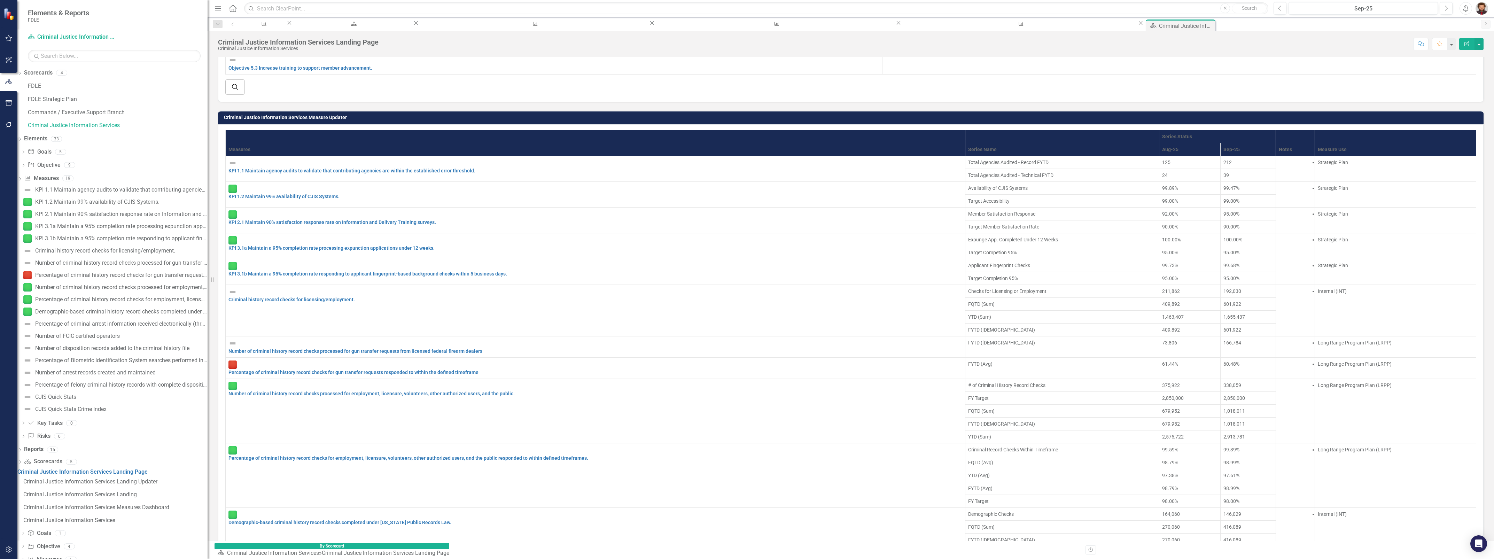
click at [1224, 559] on div at bounding box center [1249, 562] width 50 height 0
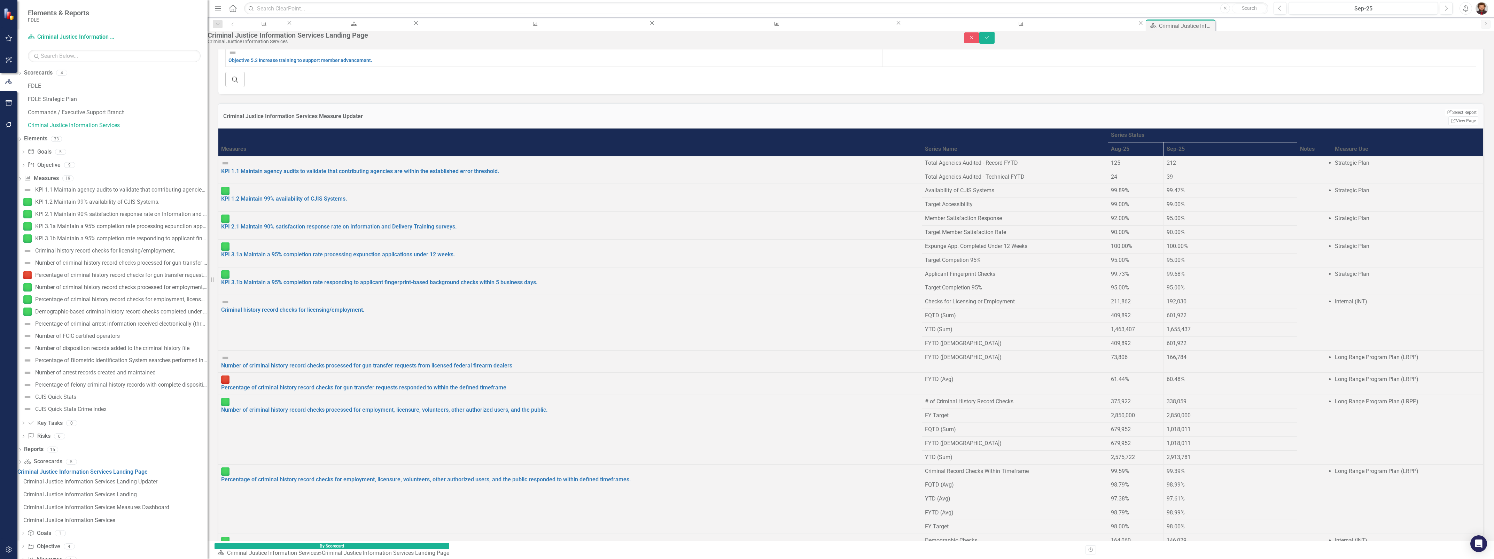
type input "99.7"
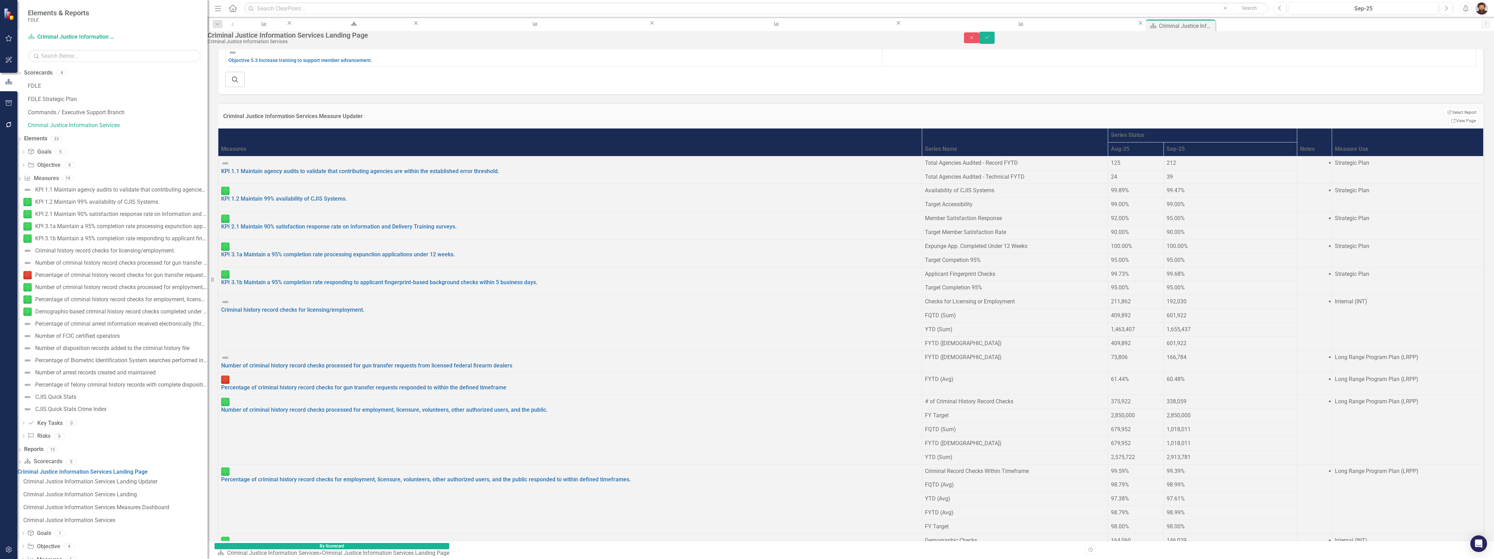
type input "87139"
click at [980, 32] on button "Save" at bounding box center [987, 38] width 15 height 12
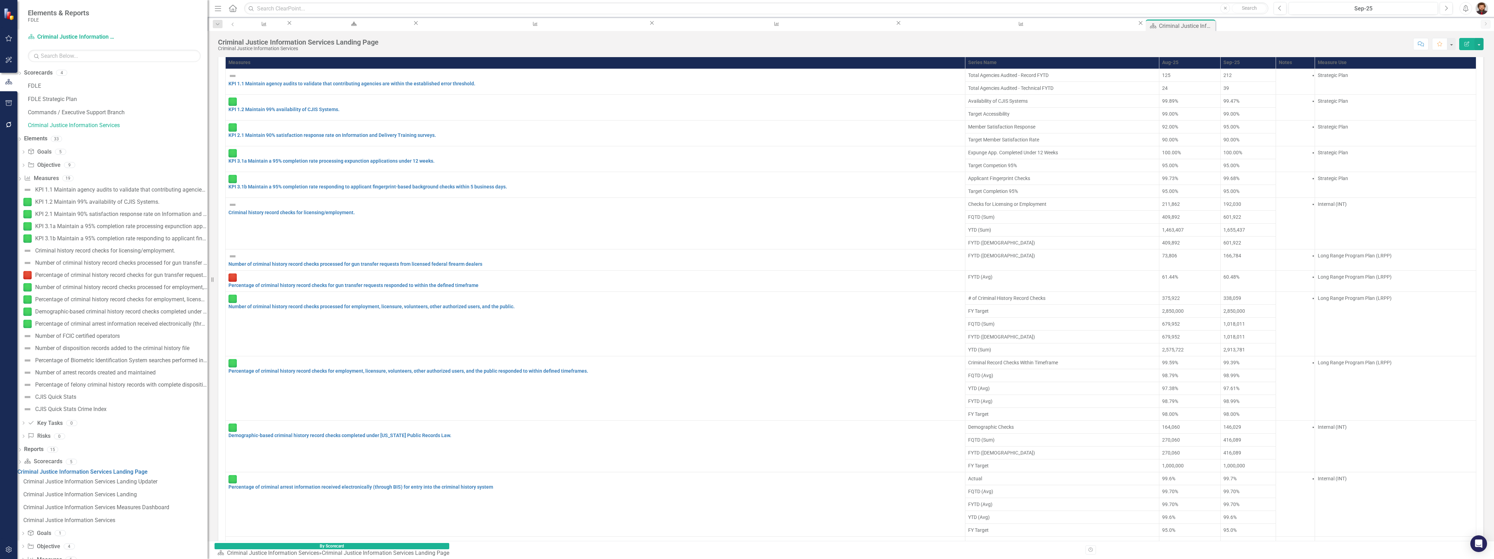
scroll to position [600, 0]
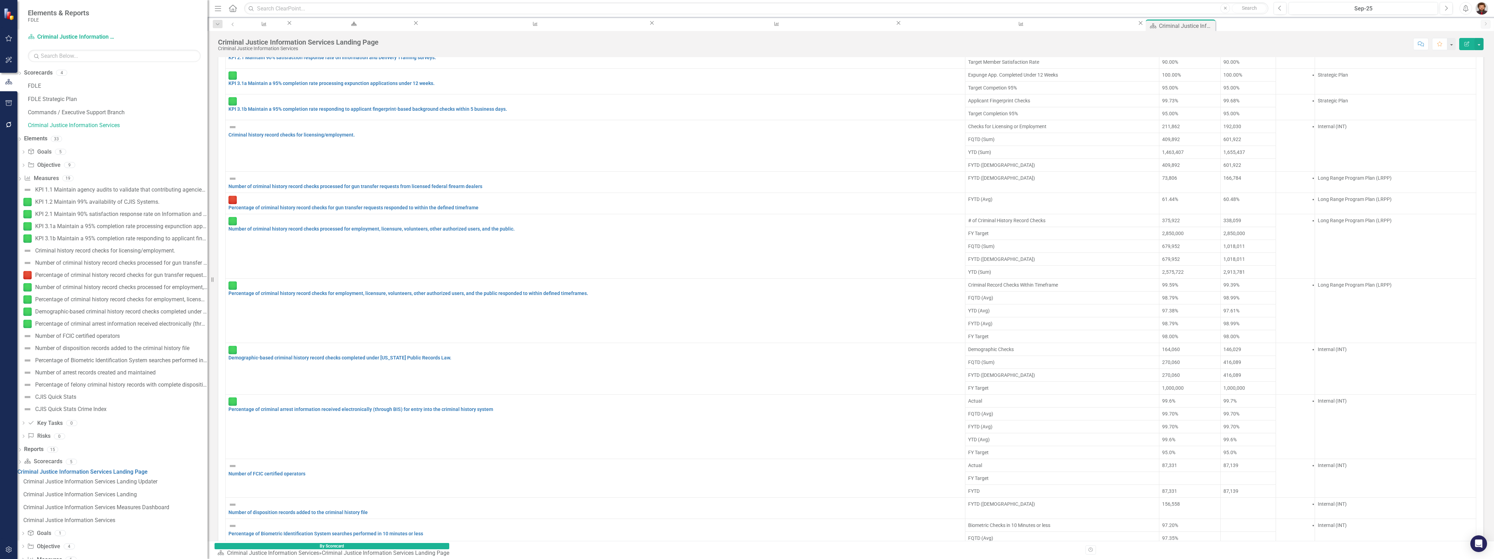
click at [1224, 501] on div at bounding box center [1249, 501] width 50 height 0
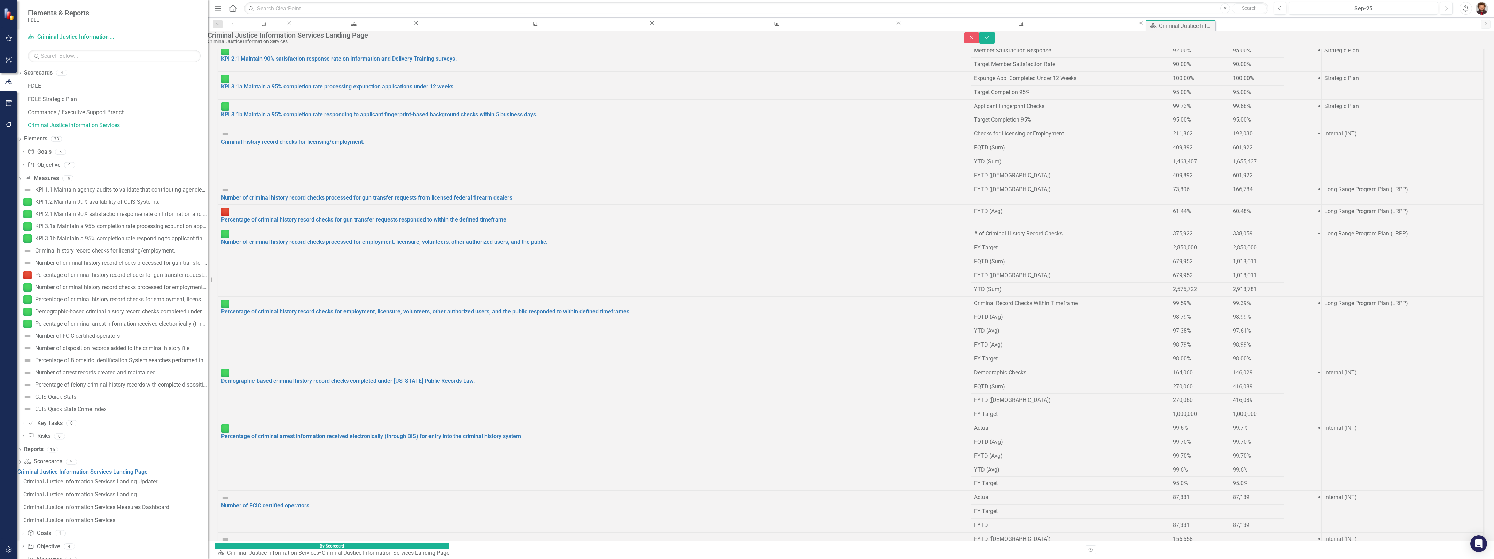
click at [1233, 535] on div at bounding box center [1257, 535] width 48 height 0
click at [340, 544] on link "Number of disposition records added to the criminal history file" at bounding box center [300, 547] width 158 height 7
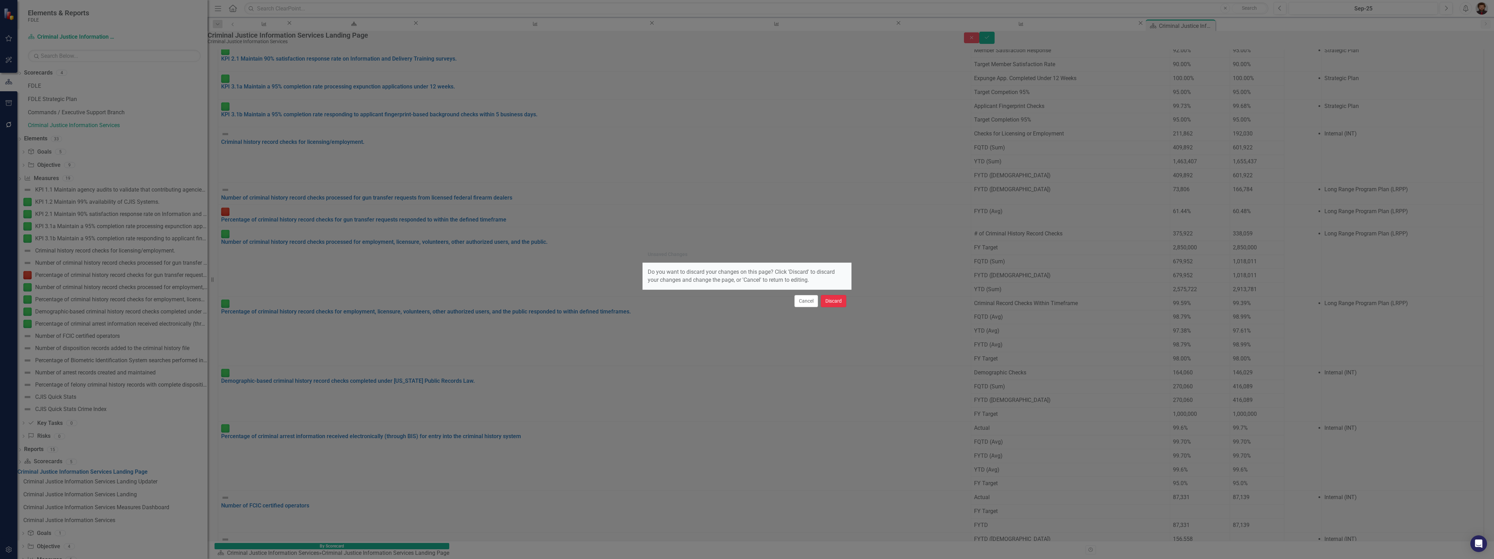
click at [835, 301] on button "Discard" at bounding box center [833, 301] width 25 height 12
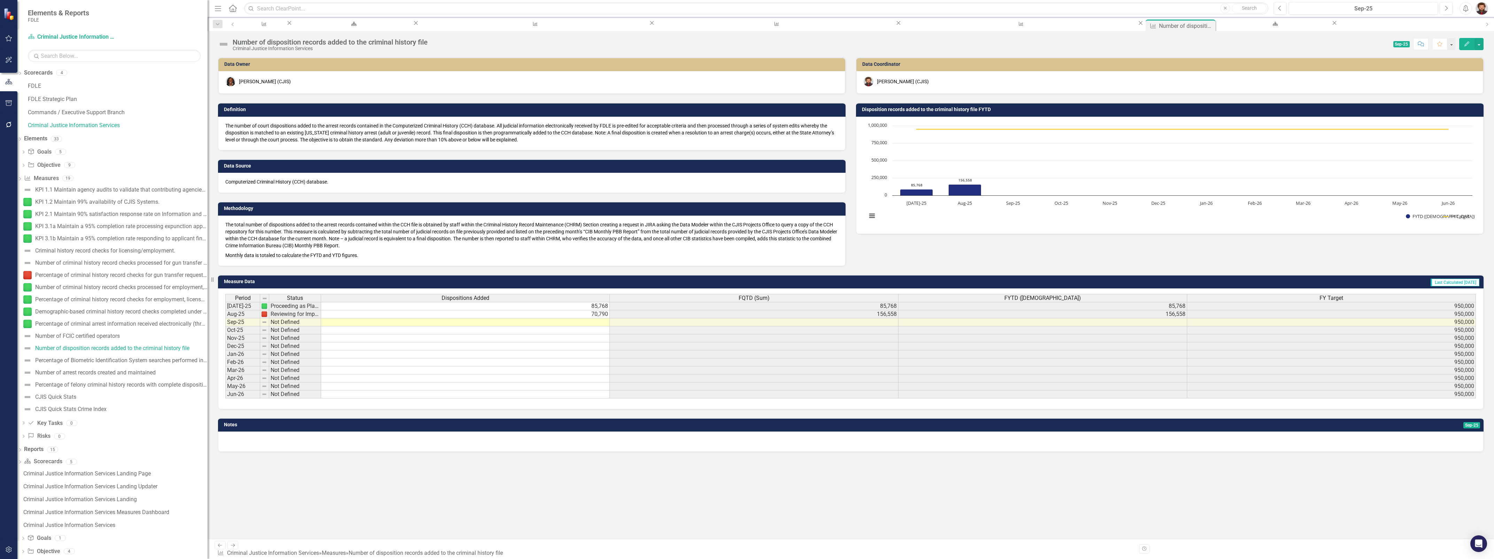
click at [584, 320] on td at bounding box center [465, 322] width 289 height 8
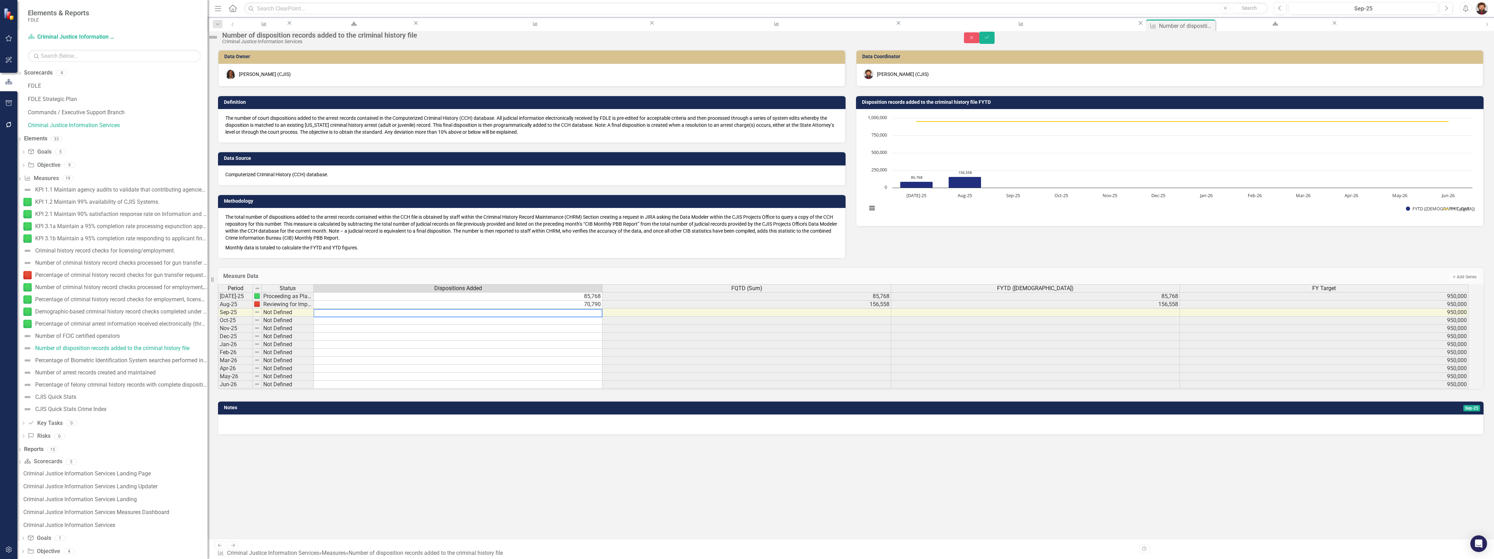
click at [584, 317] on textarea at bounding box center [458, 313] width 289 height 8
type textarea "73578"
click at [990, 39] on icon "Save" at bounding box center [987, 37] width 6 height 5
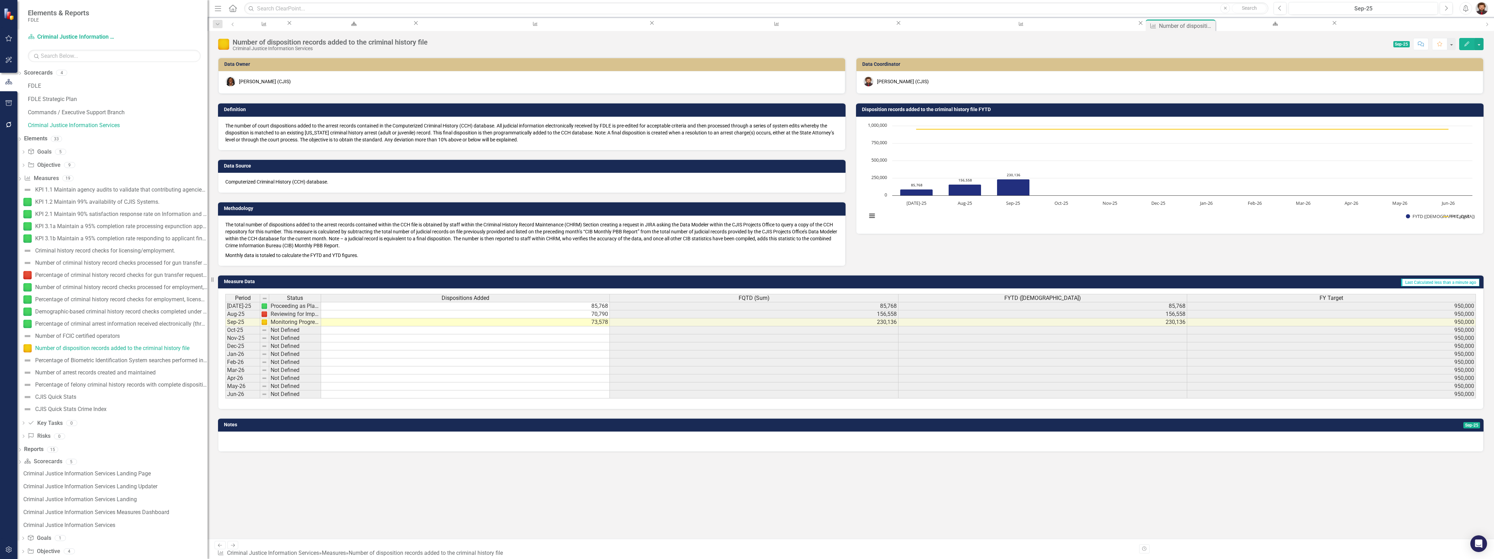
scroll to position [63, 0]
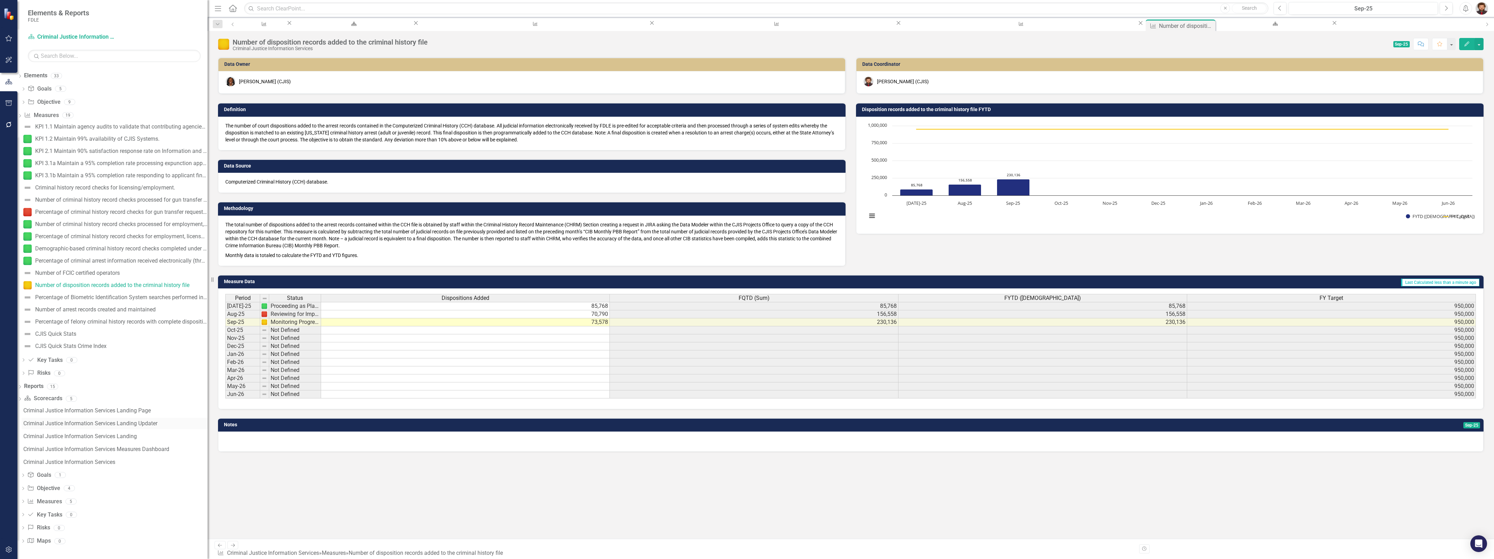
click at [129, 423] on div "Criminal Justice Information Services Landing Updater" at bounding box center [115, 423] width 184 height 6
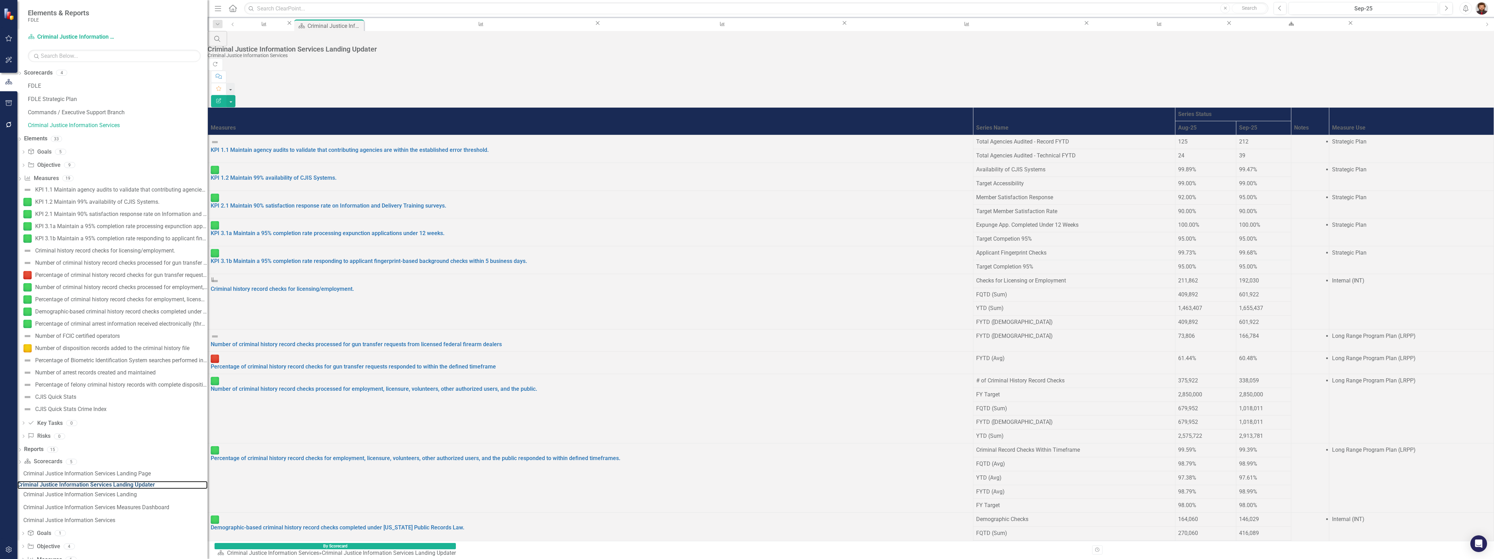
scroll to position [234, 0]
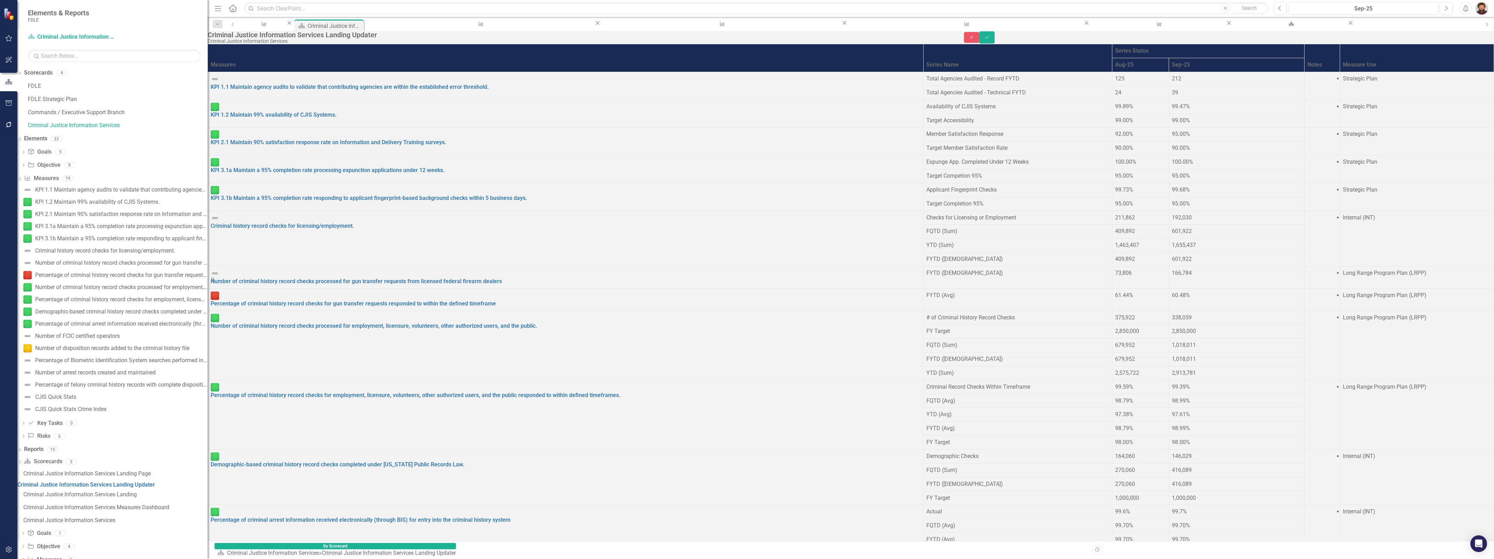
type input "97"
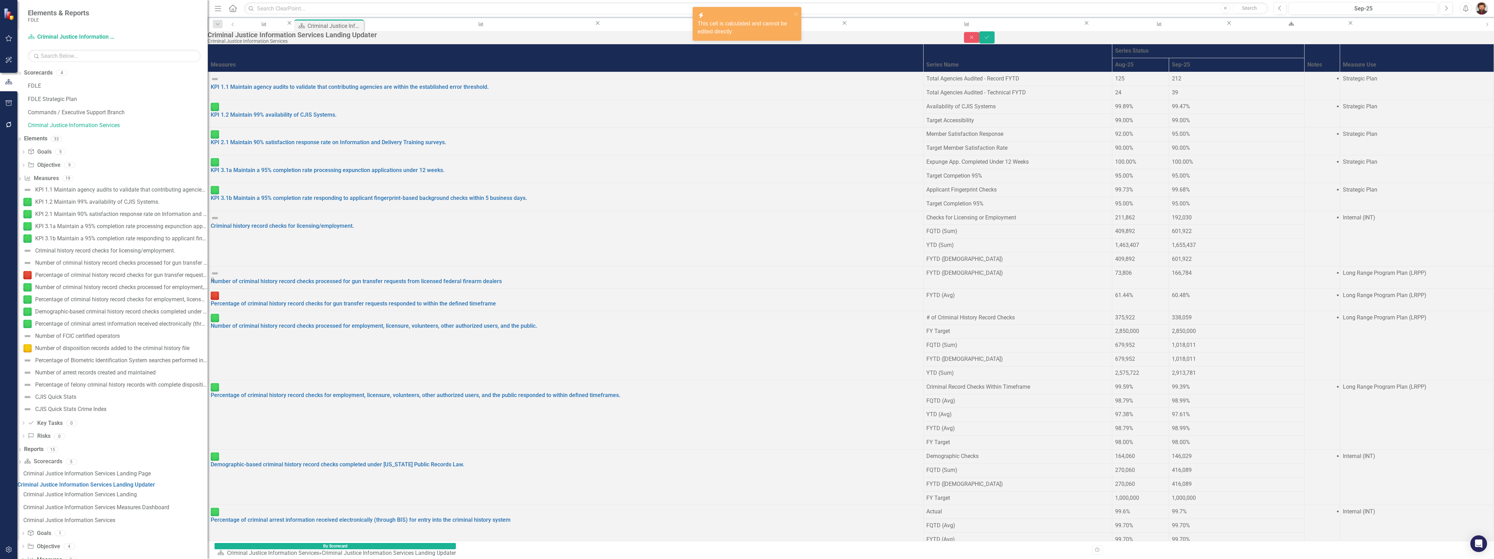
click at [990, 40] on icon "Save" at bounding box center [987, 37] width 6 height 5
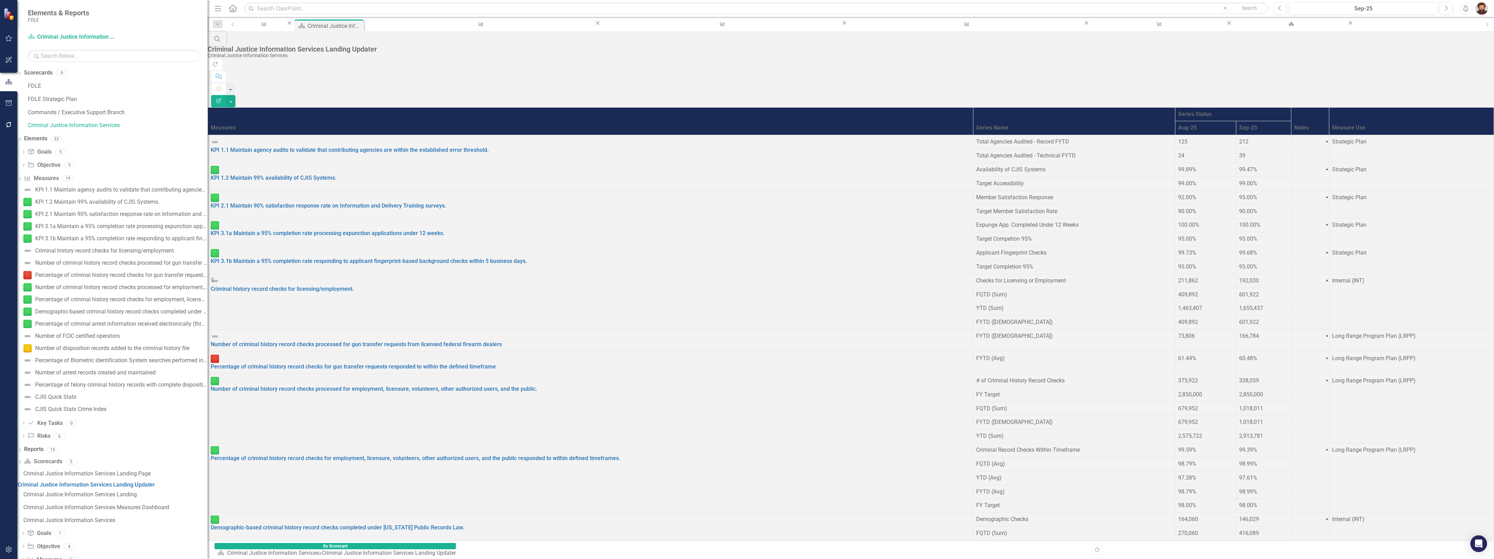
scroll to position [234, 0]
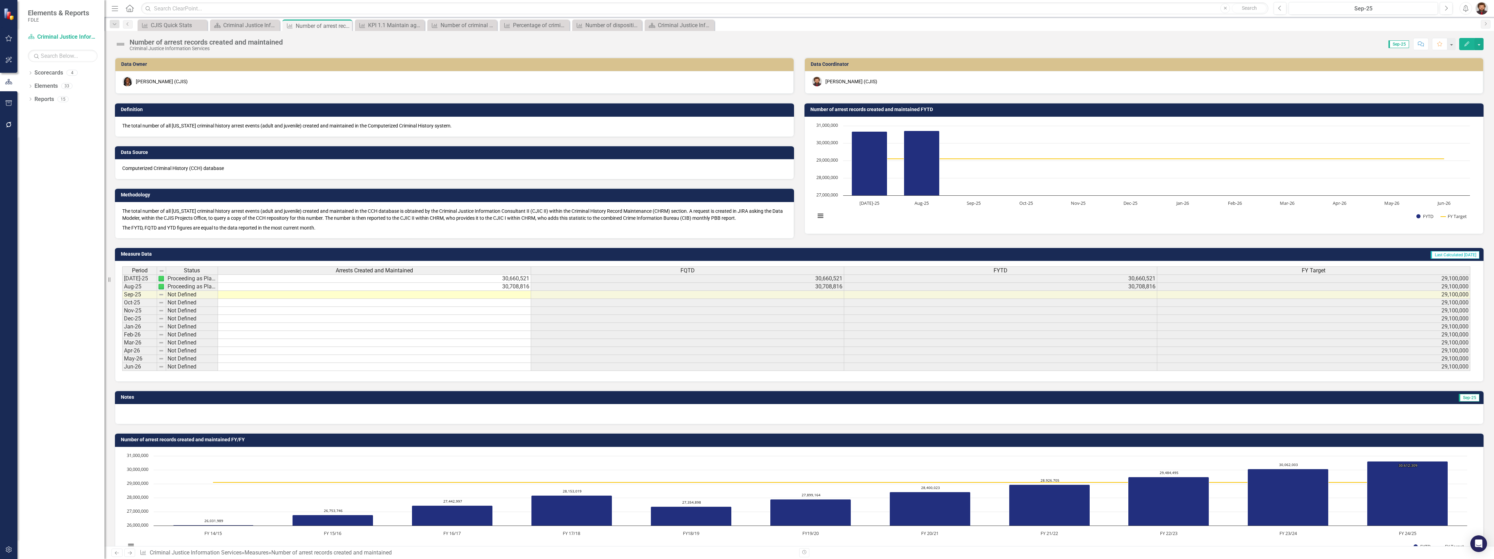
click at [492, 293] on td at bounding box center [374, 295] width 313 height 8
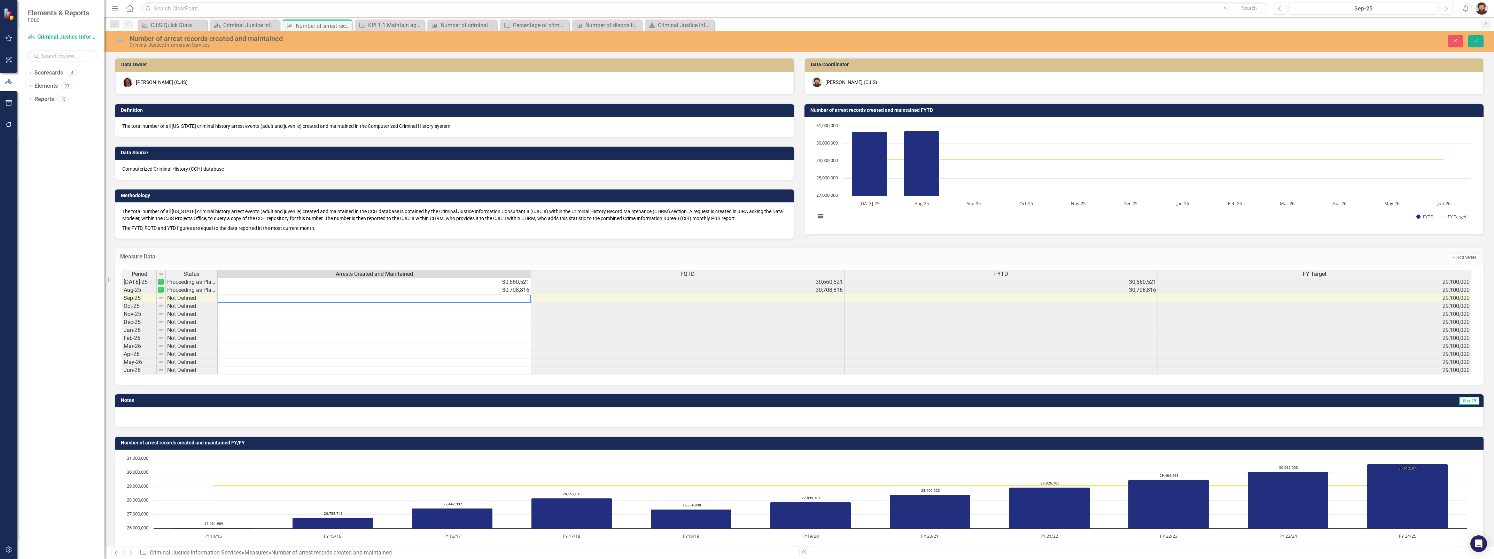
click at [491, 297] on textarea at bounding box center [374, 299] width 314 height 8
type textarea "30755355"
click at [1474, 40] on icon "Save" at bounding box center [1476, 40] width 6 height 5
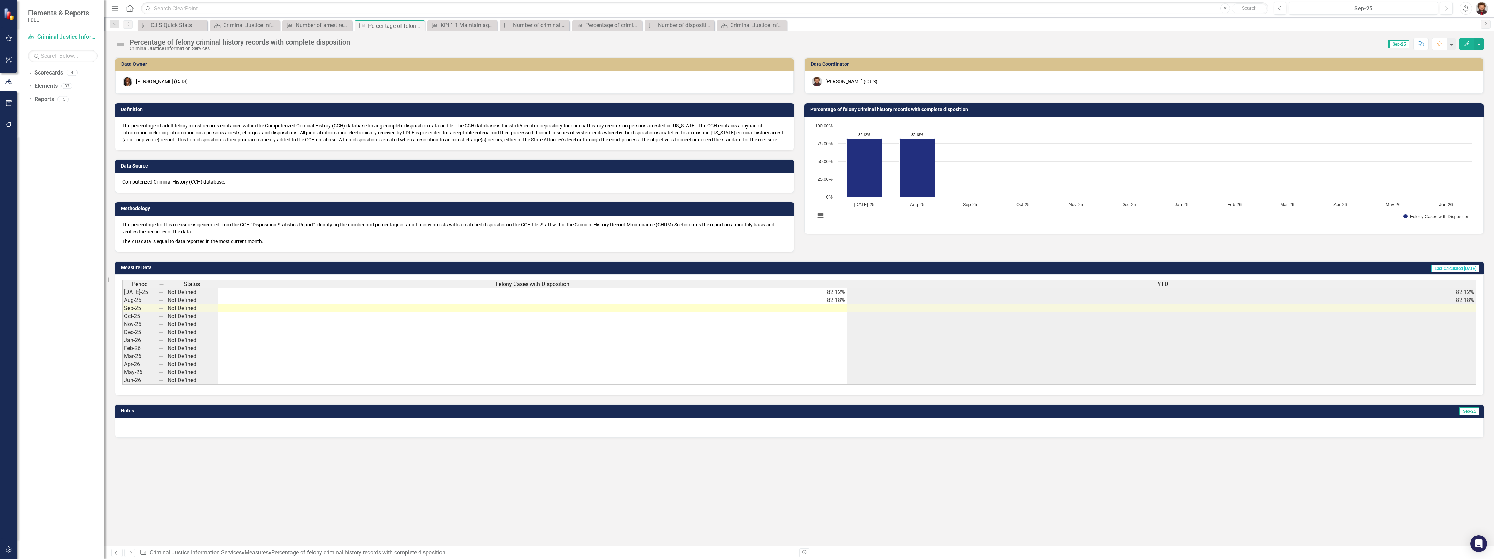
click at [782, 307] on td at bounding box center [532, 308] width 629 height 8
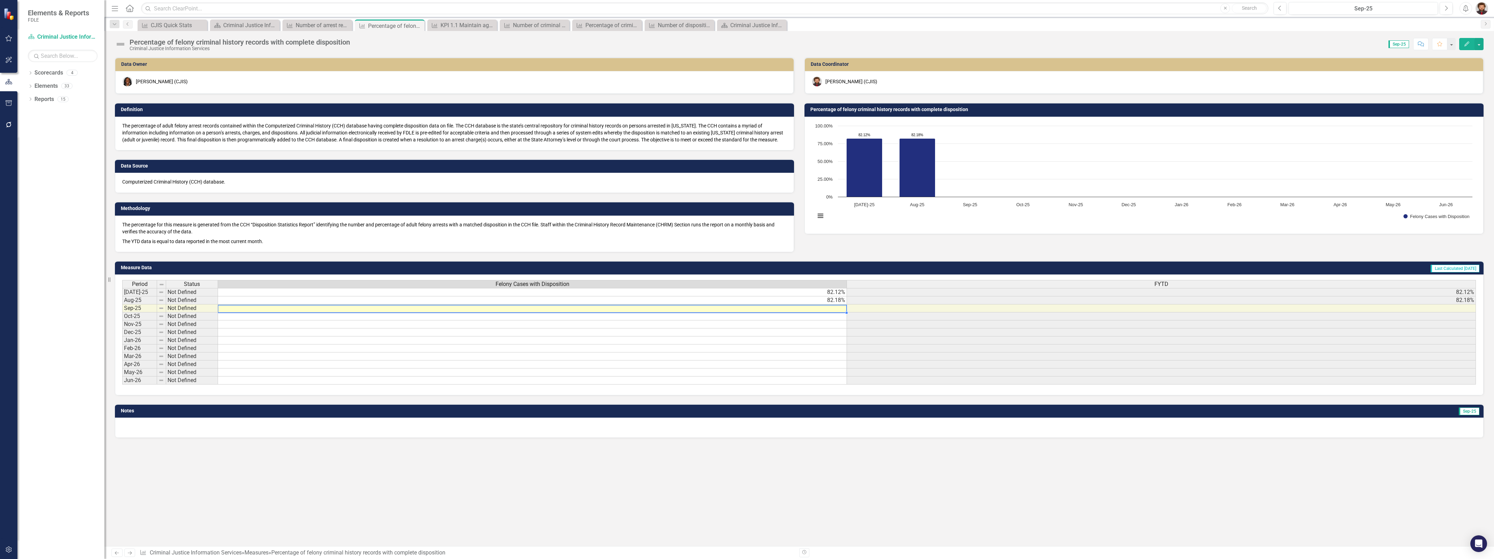
click at [782, 307] on td at bounding box center [532, 308] width 629 height 8
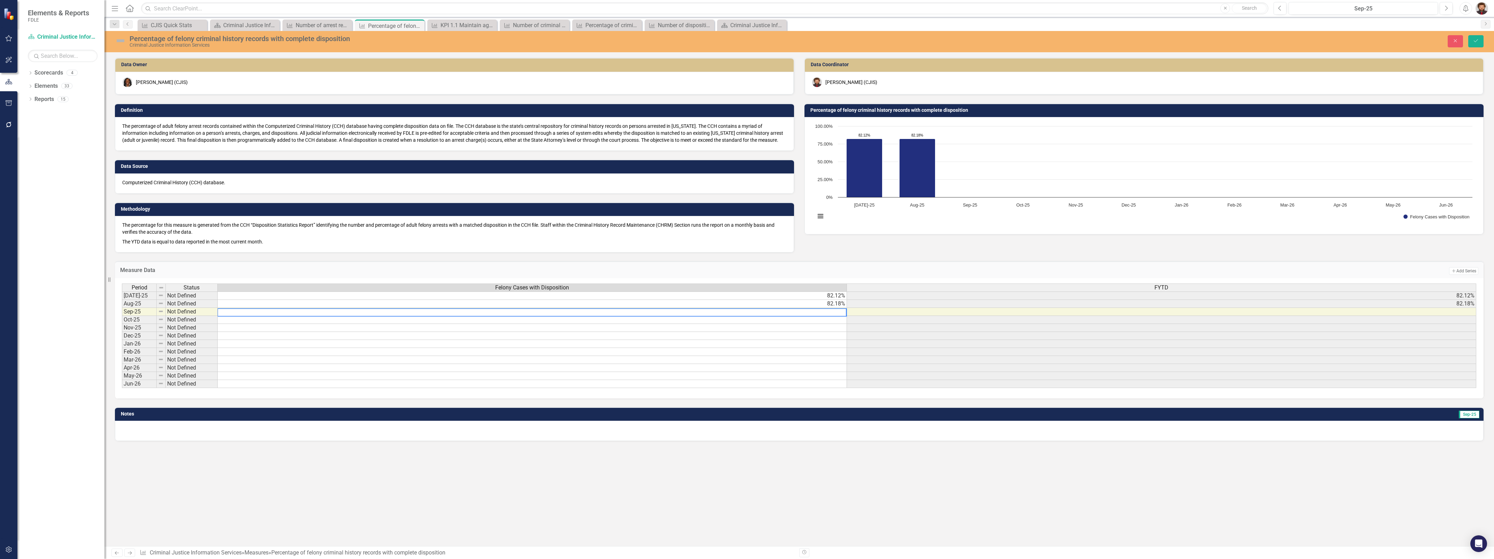
click at [781, 310] on textarea at bounding box center [531, 312] width 629 height 8
type textarea "82.2"
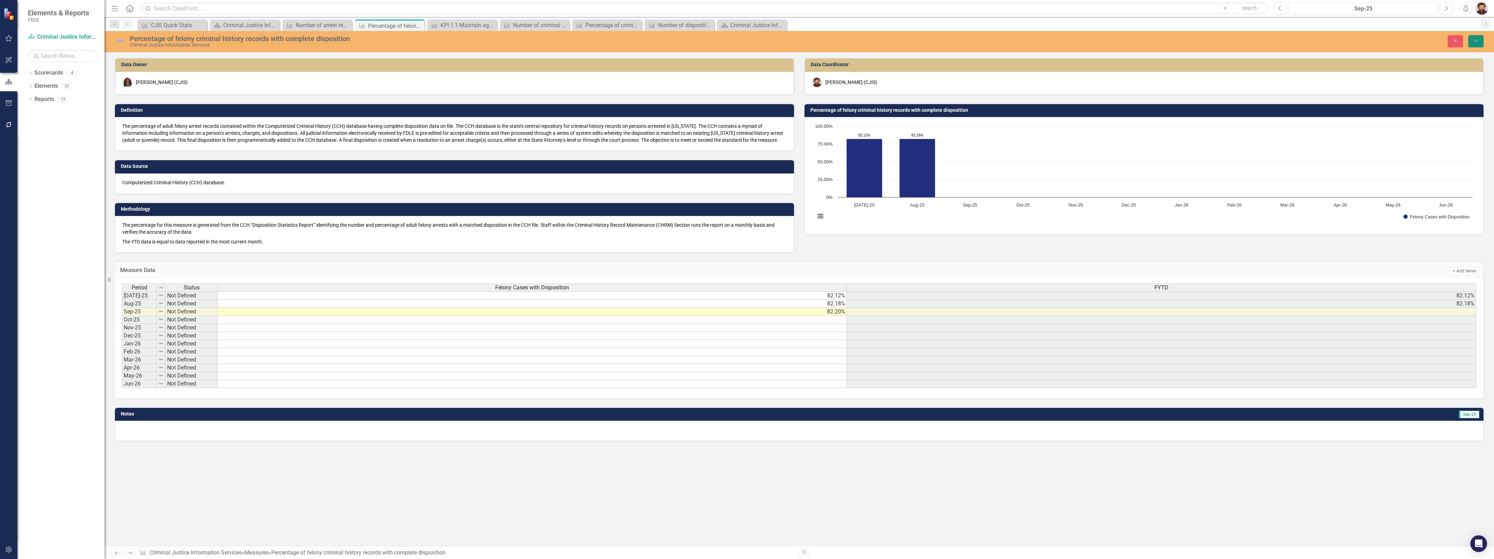
click at [1476, 40] on icon "Save" at bounding box center [1476, 40] width 6 height 5
